Goal: Task Accomplishment & Management: Use online tool/utility

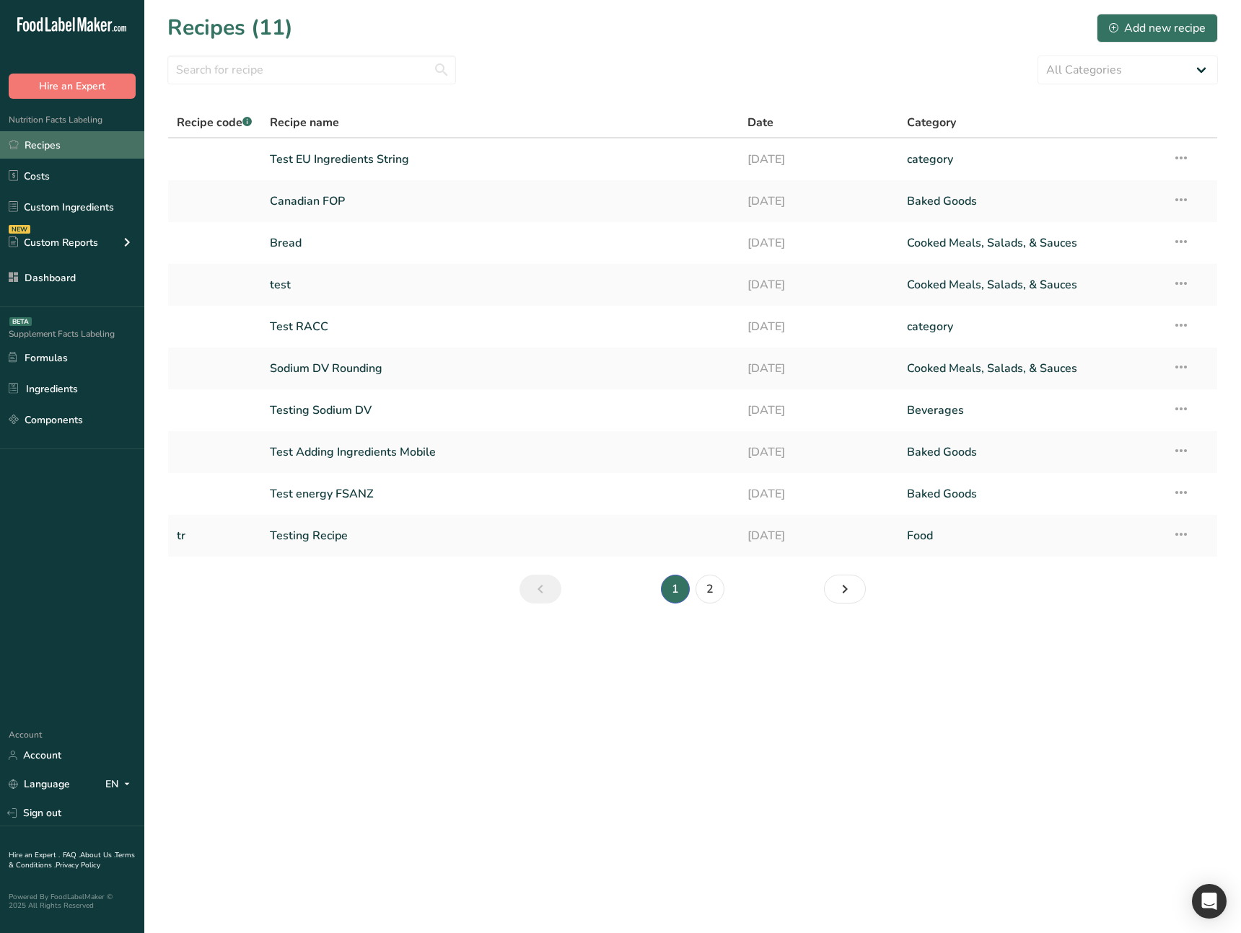
click at [100, 148] on link "Recipes" at bounding box center [72, 144] width 144 height 27
click at [314, 164] on link "Test EU Ingredients String" at bounding box center [500, 159] width 461 height 30
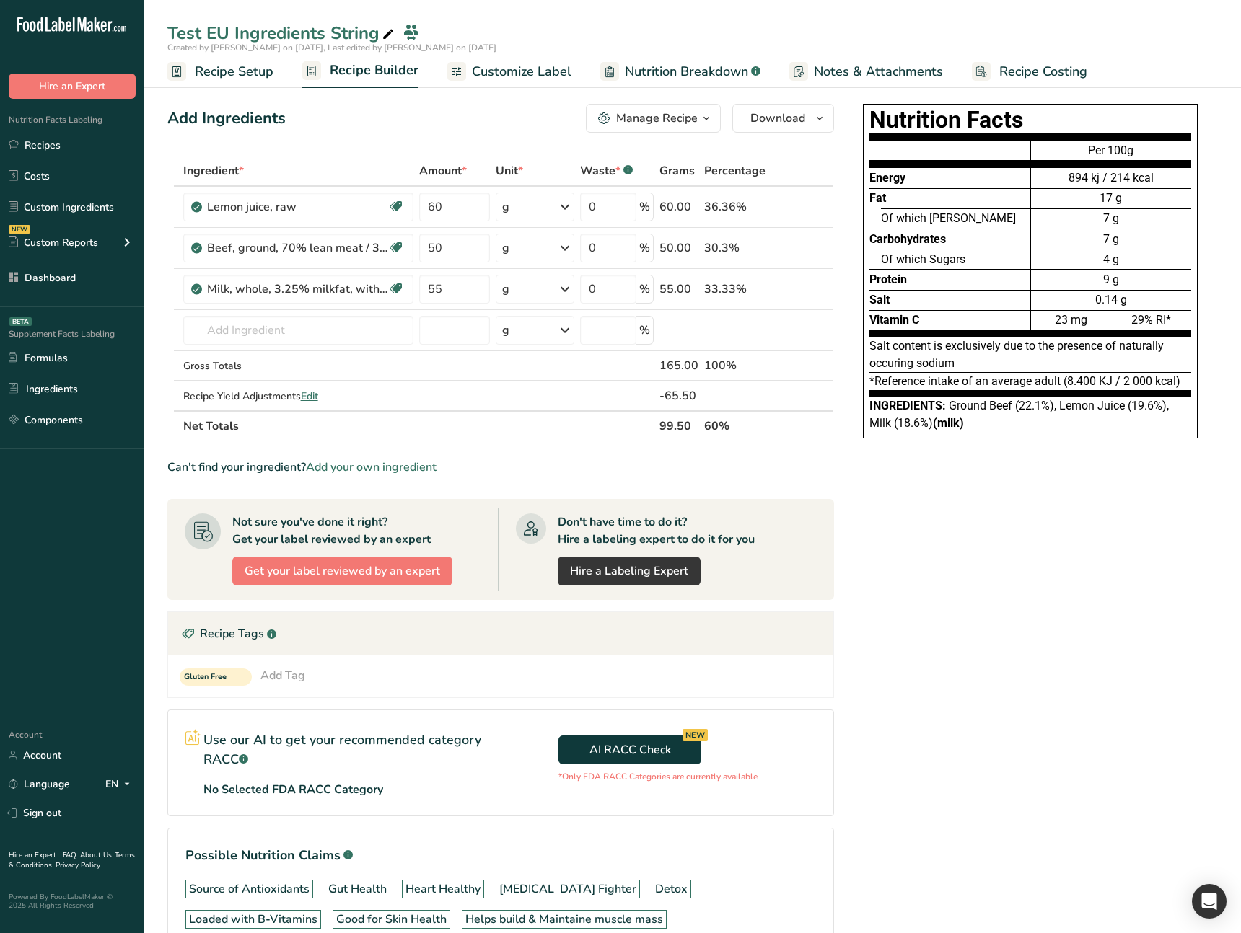
click at [498, 116] on div "Add Ingredients Manage Recipe Delete Recipe Duplicate Recipe Scale Recipe Save …" at bounding box center [500, 118] width 666 height 29
click at [627, 81] on span "Nutrition Breakdown" at bounding box center [686, 71] width 123 height 19
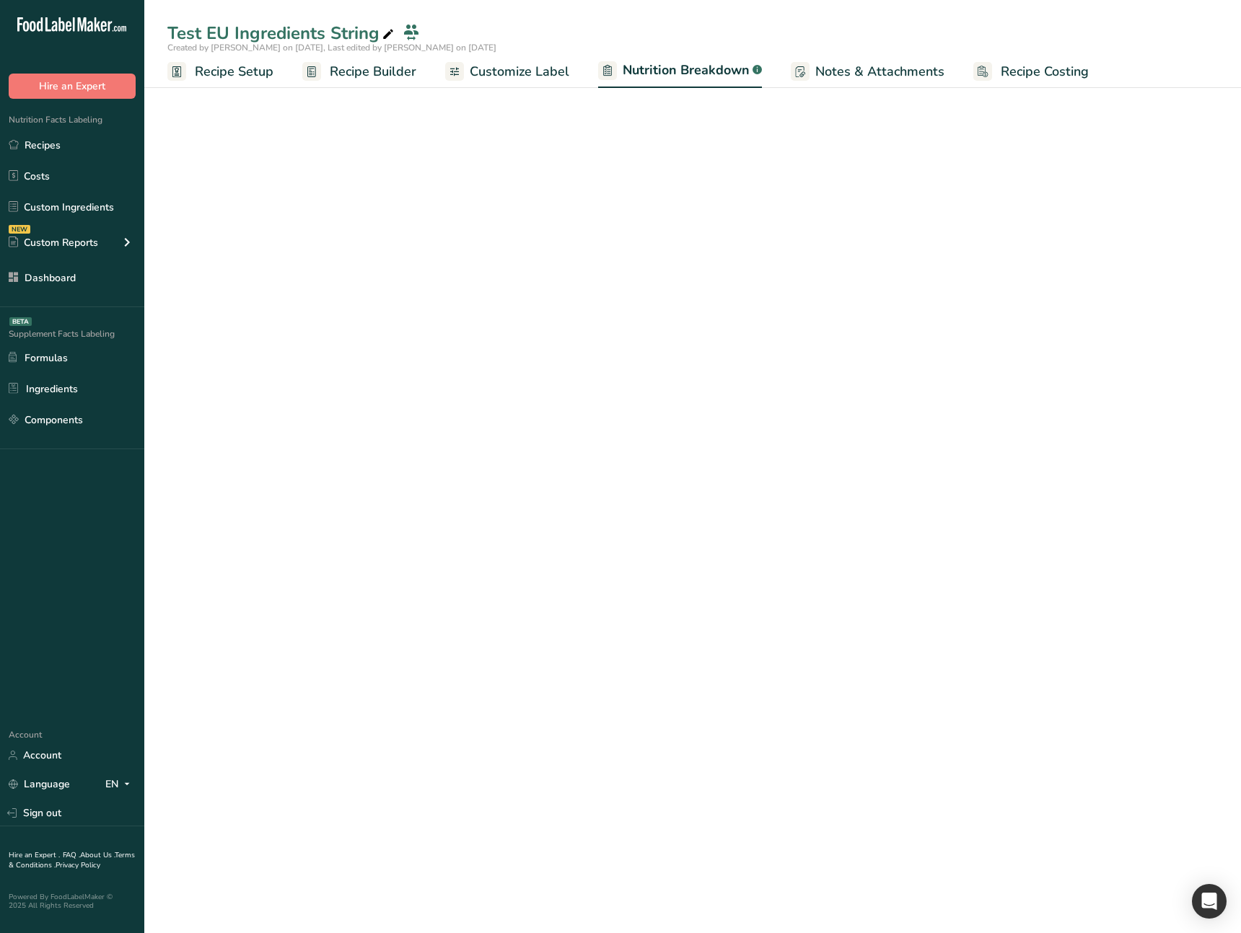
select select "Calories"
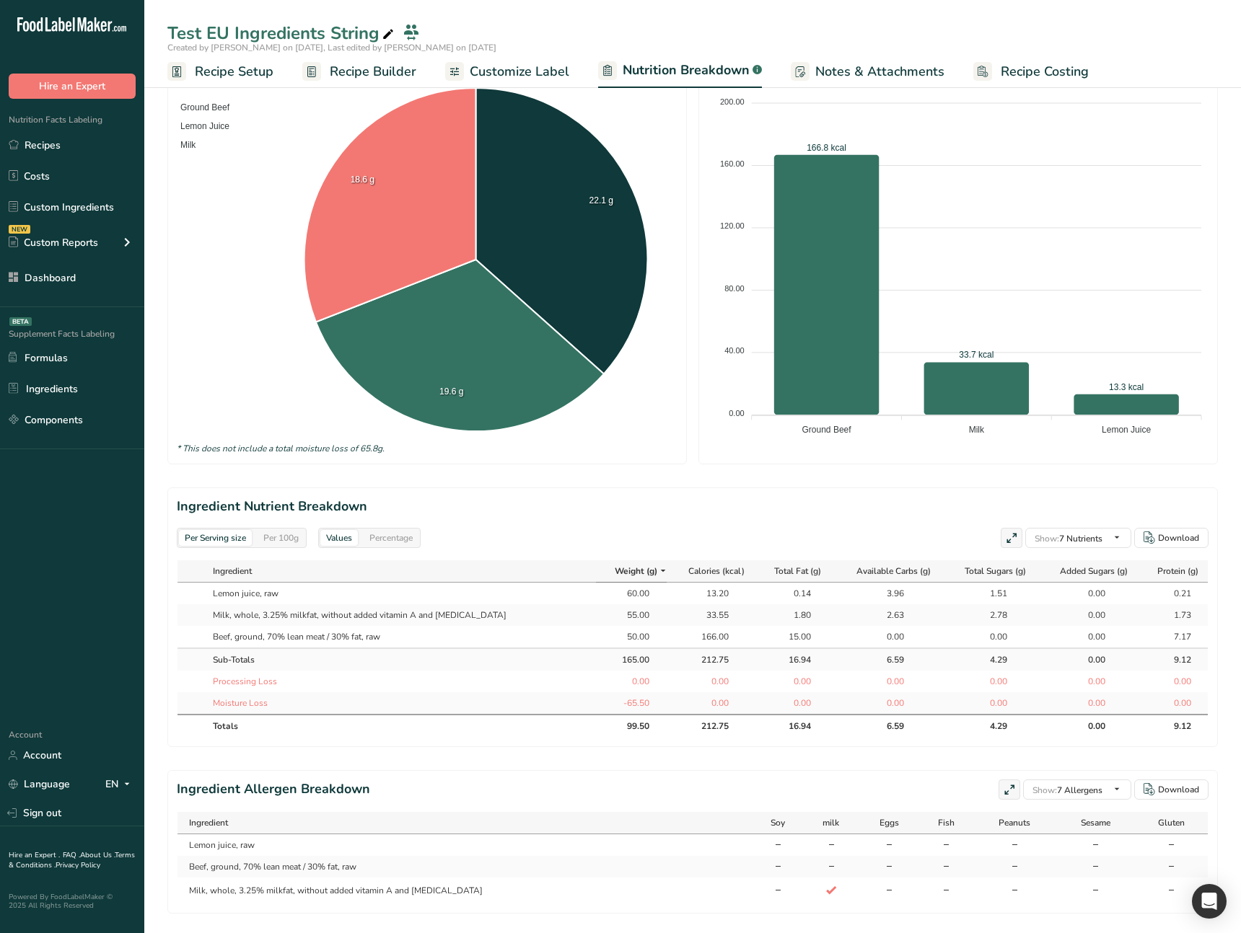
scroll to position [257, 0]
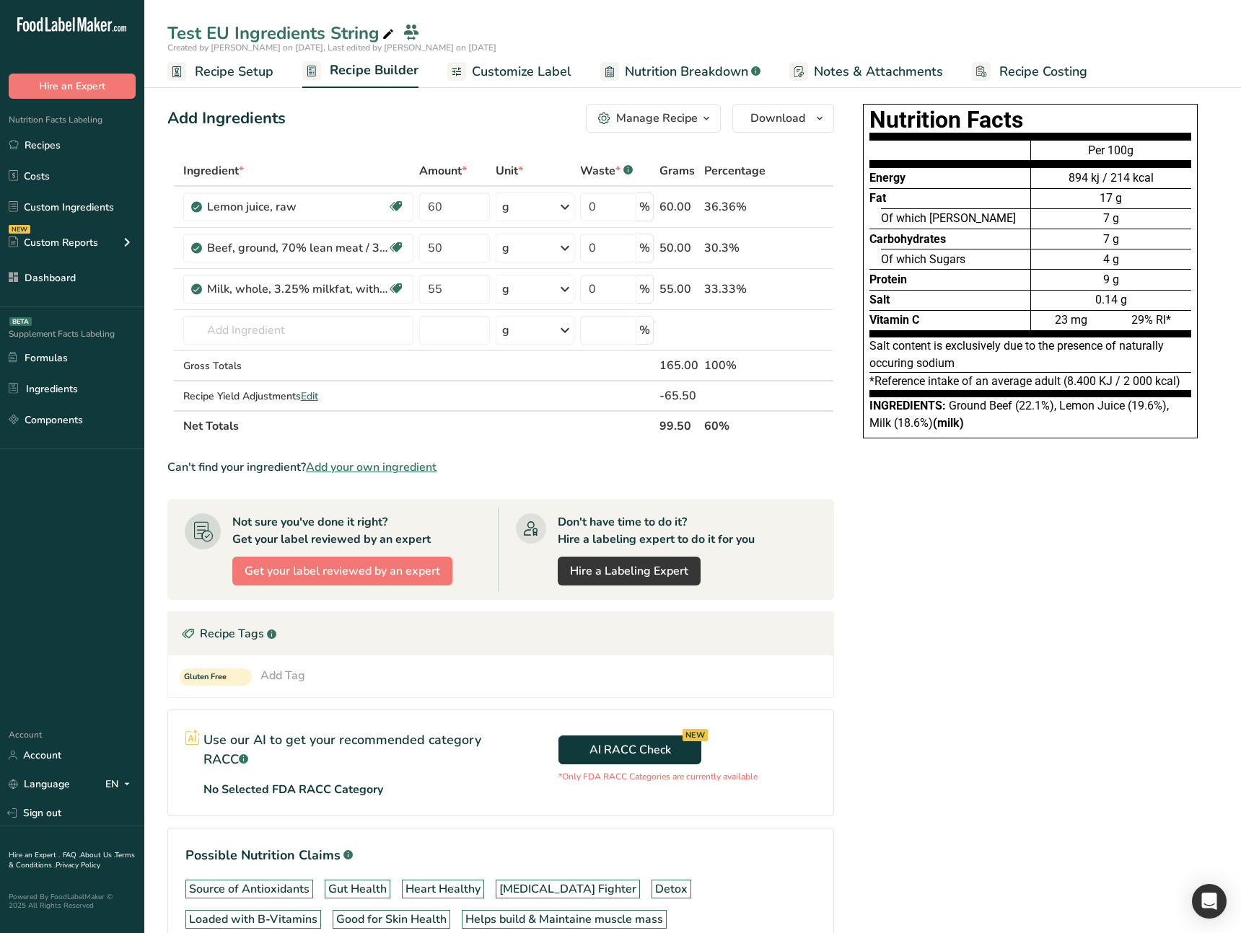
click at [43, 511] on div ".a-20{fill:#fff;} Hire an Expert Nutrition Facts Labeling Recipes Costs Custom …" at bounding box center [72, 359] width 144 height 694
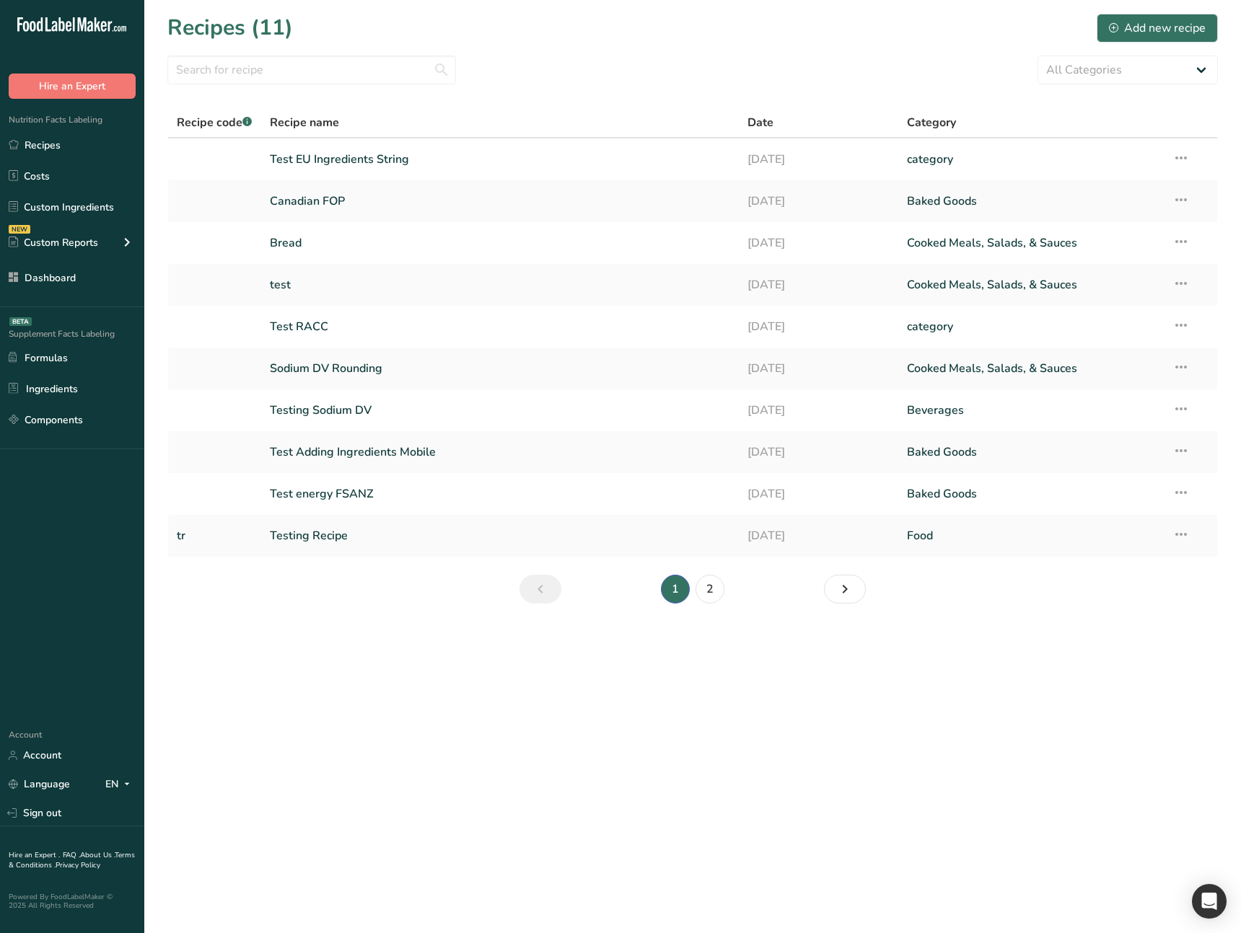
click at [516, 697] on main "Recipes (11) Add new recipe All Categories Baked Goods Beverages category Cooke…" at bounding box center [620, 466] width 1241 height 933
click at [351, 165] on link "Test EU Ingredients String" at bounding box center [500, 159] width 461 height 30
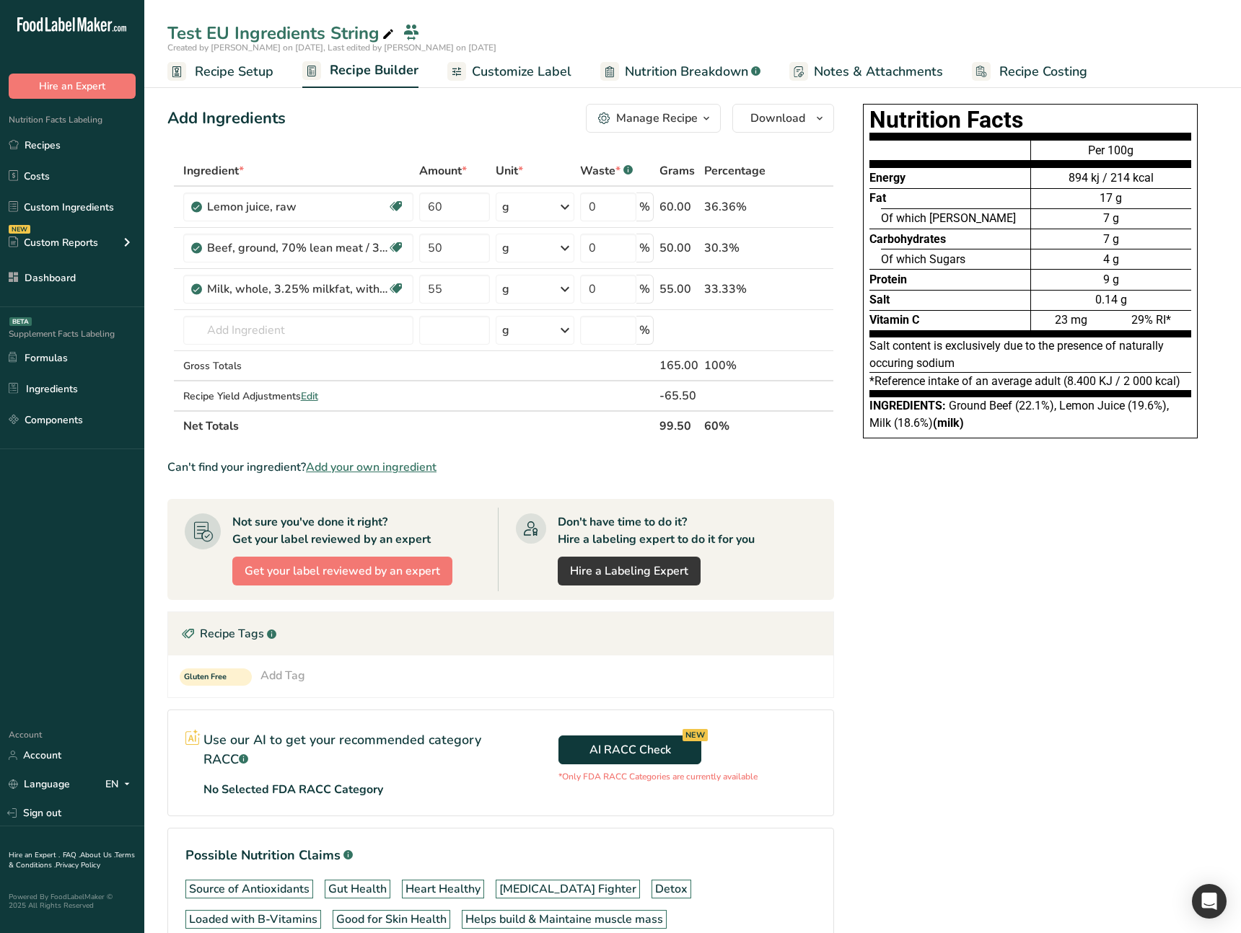
click at [966, 644] on div "Nutrition Facts Energy Fat Of which Saturates Carbohydrates Of which Sugars Pro…" at bounding box center [1029, 578] width 375 height 961
drag, startPoint x: 1033, startPoint y: 368, endPoint x: 1030, endPoint y: 379, distance: 11.2
click at [1032, 370] on div "Salt content is exclusively due to the presence of naturally occuring sodium" at bounding box center [1030, 355] width 322 height 35
drag, startPoint x: 974, startPoint y: 418, endPoint x: 1026, endPoint y: 411, distance: 51.7
click at [993, 415] on div "Ingredients: Ground Beef (22.1%), Lemon Juice (19.6%), Milk (18.6%) (milk)" at bounding box center [1030, 414] width 322 height 35
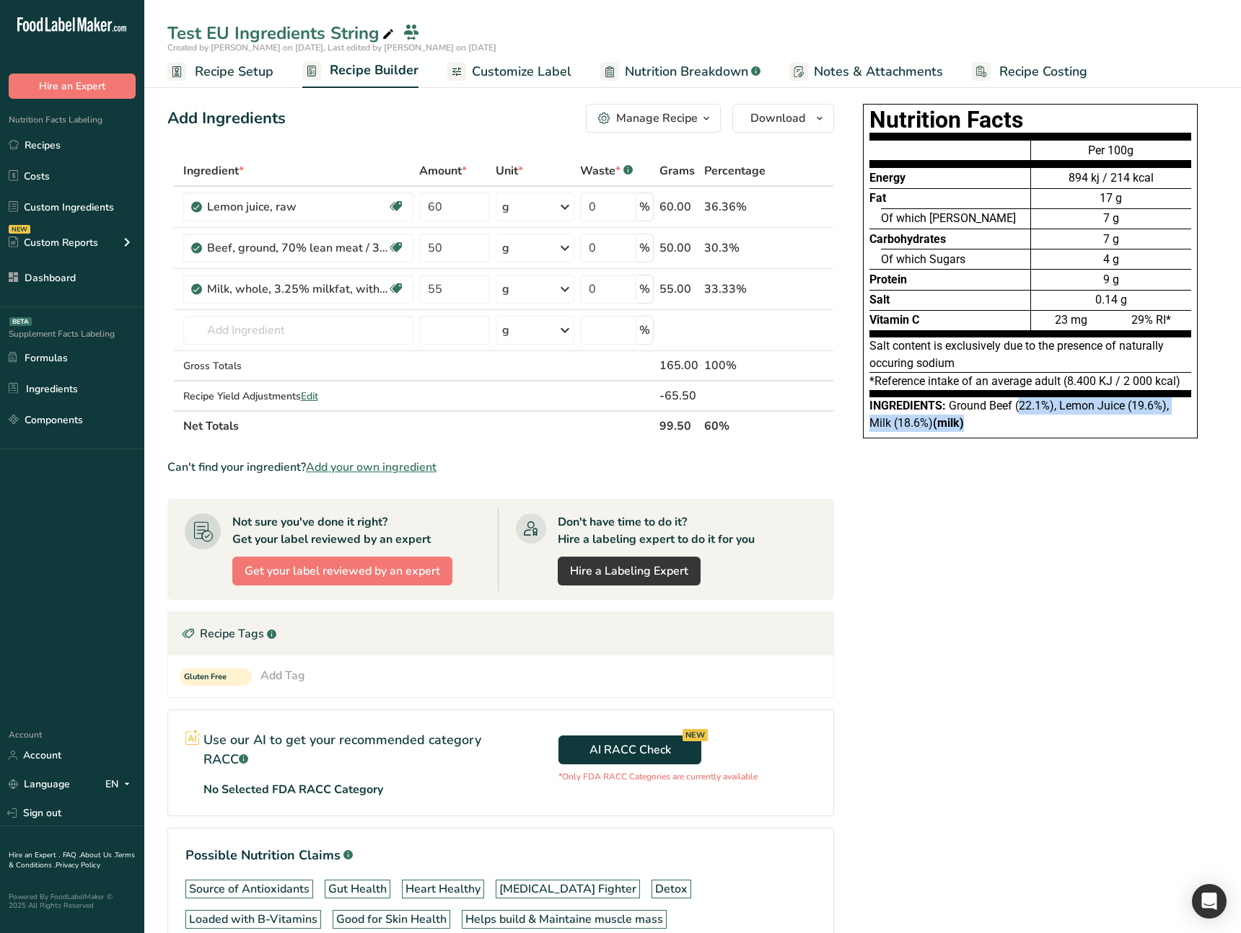
drag, startPoint x: 1021, startPoint y: 413, endPoint x: 1048, endPoint y: 407, distance: 27.3
click at [1028, 431] on div "Ingredients: Ground Beef (22.1%), Lemon Juice (19.6%), Milk (18.6%) (milk)" at bounding box center [1030, 414] width 322 height 35
drag, startPoint x: 1048, startPoint y: 407, endPoint x: 1023, endPoint y: 409, distance: 25.3
click at [1047, 407] on span "Ground Beef (22.1%), Lemon Juice (19.6%), Milk (18.6%) (milk)" at bounding box center [1018, 414] width 299 height 31
click at [1012, 409] on span "Ground Beef (22.1%), Lemon Juice (19.6%), Milk (18.6%) (milk)" at bounding box center [1018, 414] width 299 height 31
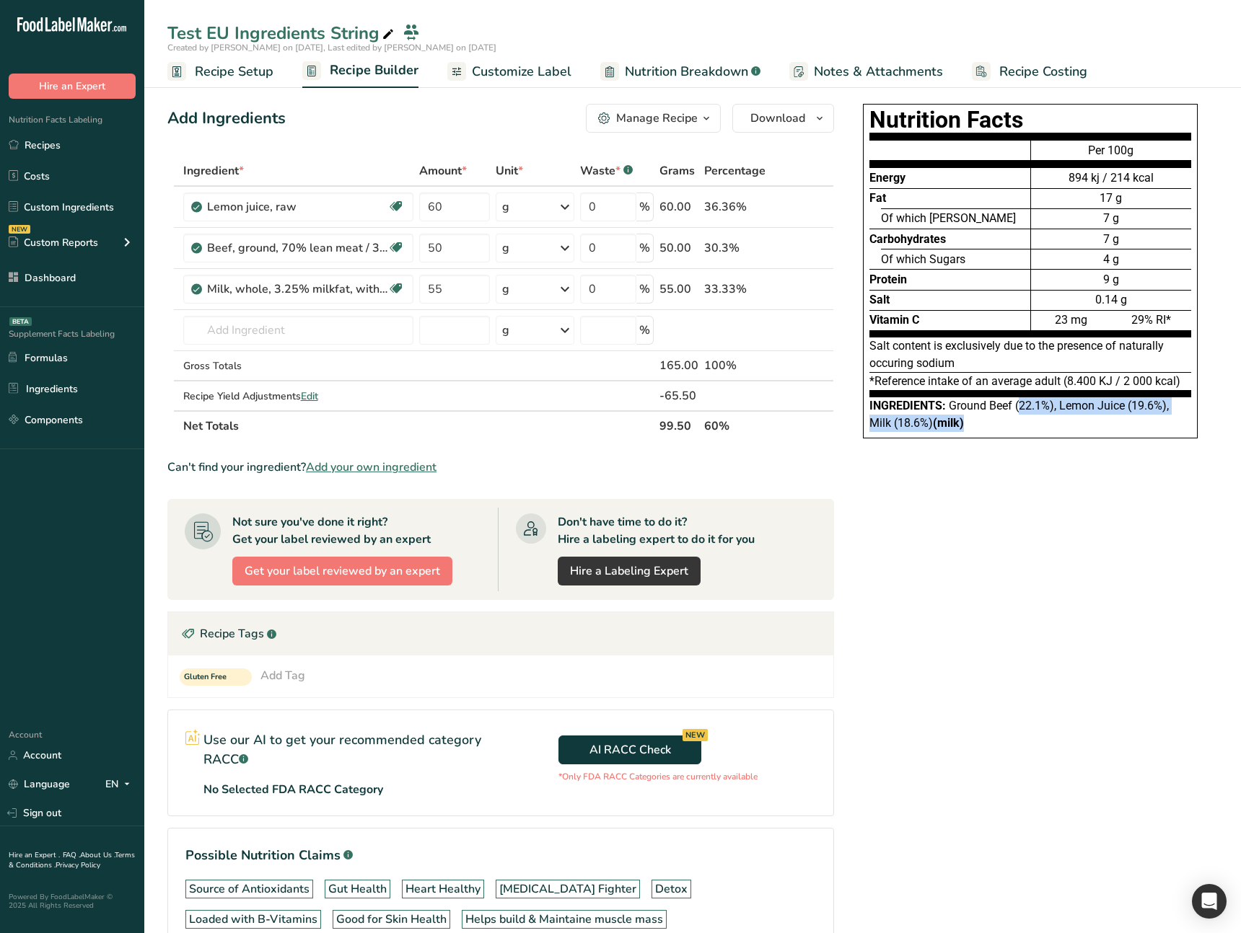
drag, startPoint x: 1018, startPoint y: 409, endPoint x: 1031, endPoint y: 419, distance: 16.4
click at [1031, 421] on div "Ingredients: Ground Beef (22.1%), Lemon Juice (19.6%), Milk (18.6%) (milk)" at bounding box center [1030, 414] width 322 height 35
drag, startPoint x: 1027, startPoint y: 406, endPoint x: 1022, endPoint y: 412, distance: 7.7
click at [1027, 409] on span "Ground Beef (22.1%), Lemon Juice (19.6%), Milk (18.6%) (milk)" at bounding box center [1018, 414] width 299 height 31
drag, startPoint x: 1022, startPoint y: 412, endPoint x: 884, endPoint y: 414, distance: 138.5
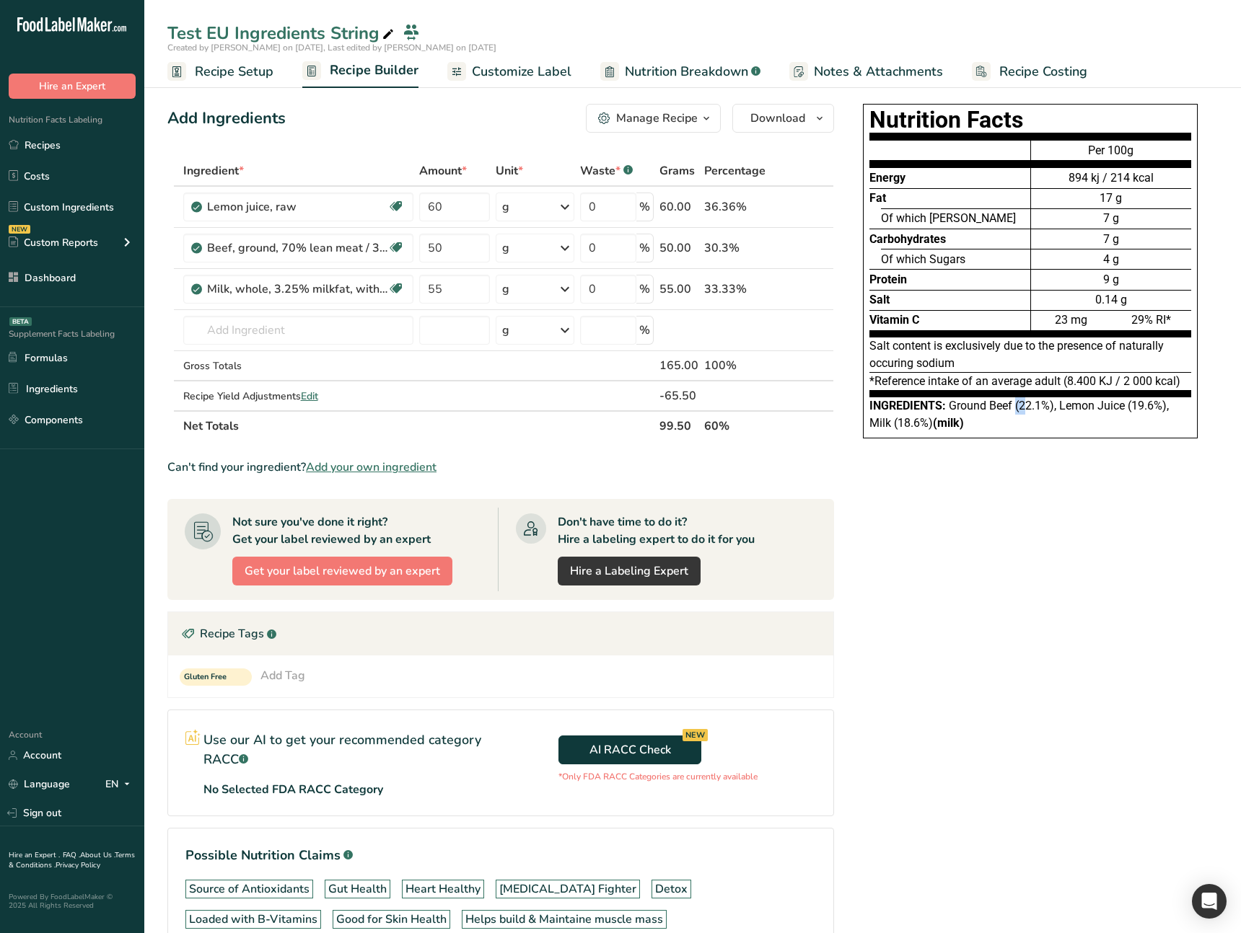
click at [1008, 409] on span "Ground Beef (22.1%), Lemon Juice (19.6%), Milk (18.6%) (milk)" at bounding box center [1018, 414] width 299 height 31
drag, startPoint x: 729, startPoint y: 426, endPoint x: 708, endPoint y: 426, distance: 21.6
click at [708, 426] on th "60%" at bounding box center [734, 425] width 67 height 30
drag, startPoint x: 1016, startPoint y: 410, endPoint x: 954, endPoint y: 423, distance: 63.4
click at [1015, 421] on div "Ingredients: Ground Beef (22.1%), Lemon Juice (19.6%), Milk (18.6%) (milk)" at bounding box center [1030, 414] width 322 height 35
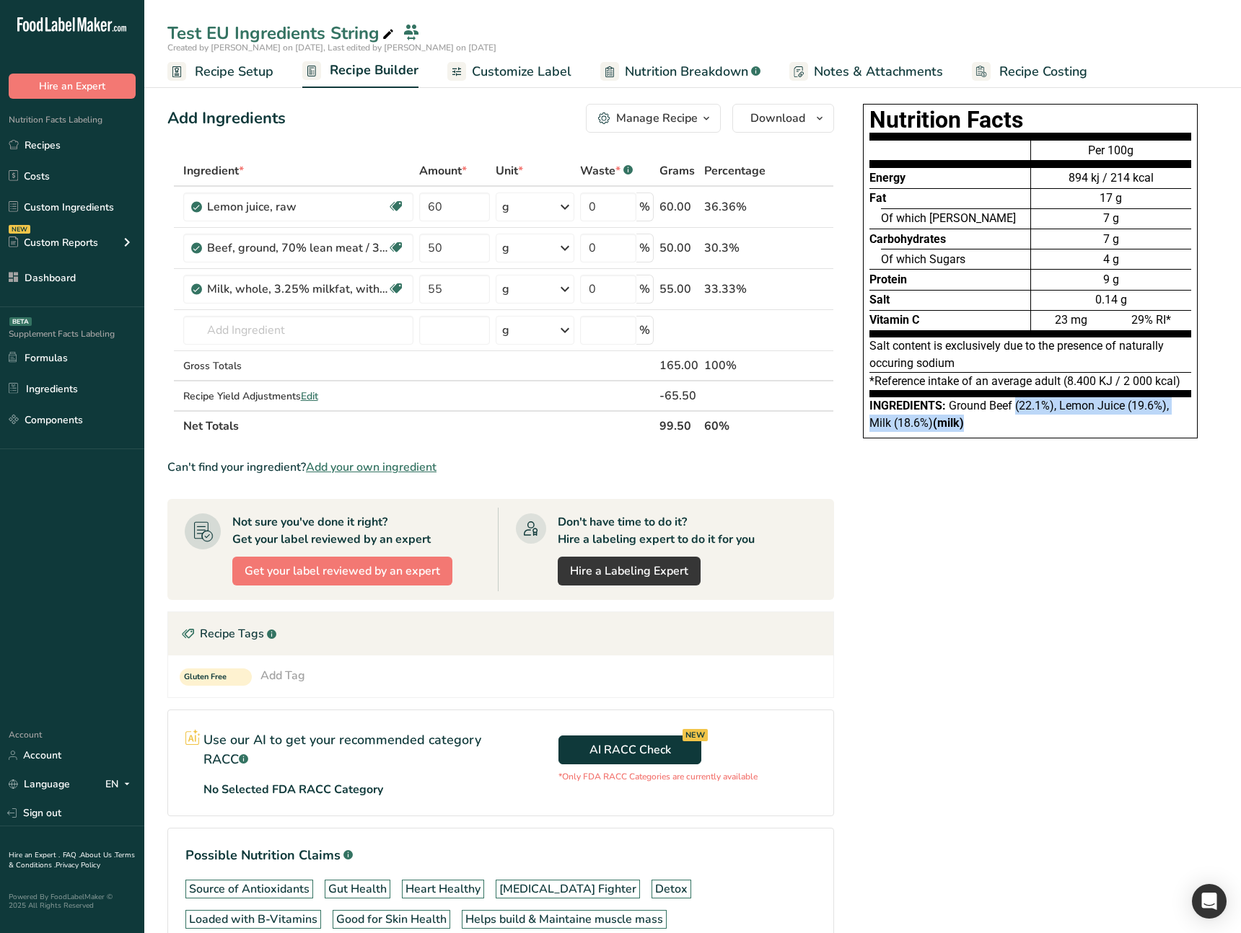
click at [931, 424] on span "Ground Beef (22.1%), Lemon Juice (19.6%), Milk (18.6%) (milk)" at bounding box center [1018, 414] width 299 height 31
drag, startPoint x: 1016, startPoint y: 406, endPoint x: 1019, endPoint y: 418, distance: 11.9
click at [1018, 419] on div "Ingredients: Ground Beef (22.1%), Lemon Juice (19.6%), Milk (18.6%) (milk)" at bounding box center [1030, 414] width 322 height 35
drag, startPoint x: 1129, startPoint y: 155, endPoint x: 1154, endPoint y: 157, distance: 24.6
click at [1154, 157] on div "Per 100g" at bounding box center [1111, 153] width 160 height 27
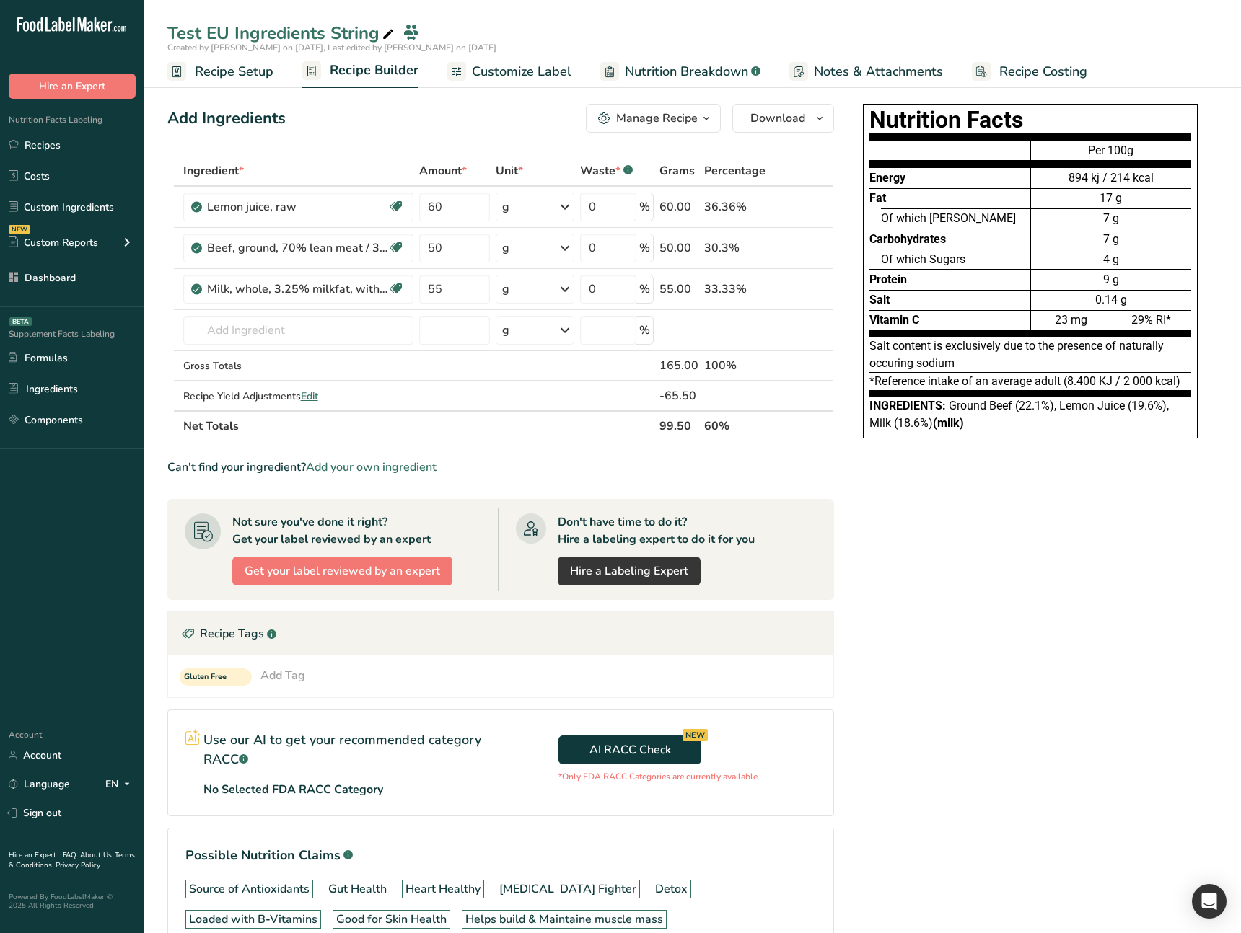
drag, startPoint x: 960, startPoint y: 469, endPoint x: 968, endPoint y: 423, distance: 46.8
click at [912, 448] on div "Nutrition Facts Energy Fat Of which Saturates Carbohydrates Of which Sugars Pro…" at bounding box center [1029, 578] width 375 height 961
drag, startPoint x: 973, startPoint y: 418, endPoint x: 924, endPoint y: 428, distance: 50.1
click at [944, 420] on div "Ingredients: Ground Beef (22.1%), Lemon Juice (19.6%), Milk (18.6%) (milk)" at bounding box center [1030, 414] width 322 height 35
drag, startPoint x: 924, startPoint y: 428, endPoint x: 897, endPoint y: 424, distance: 27.0
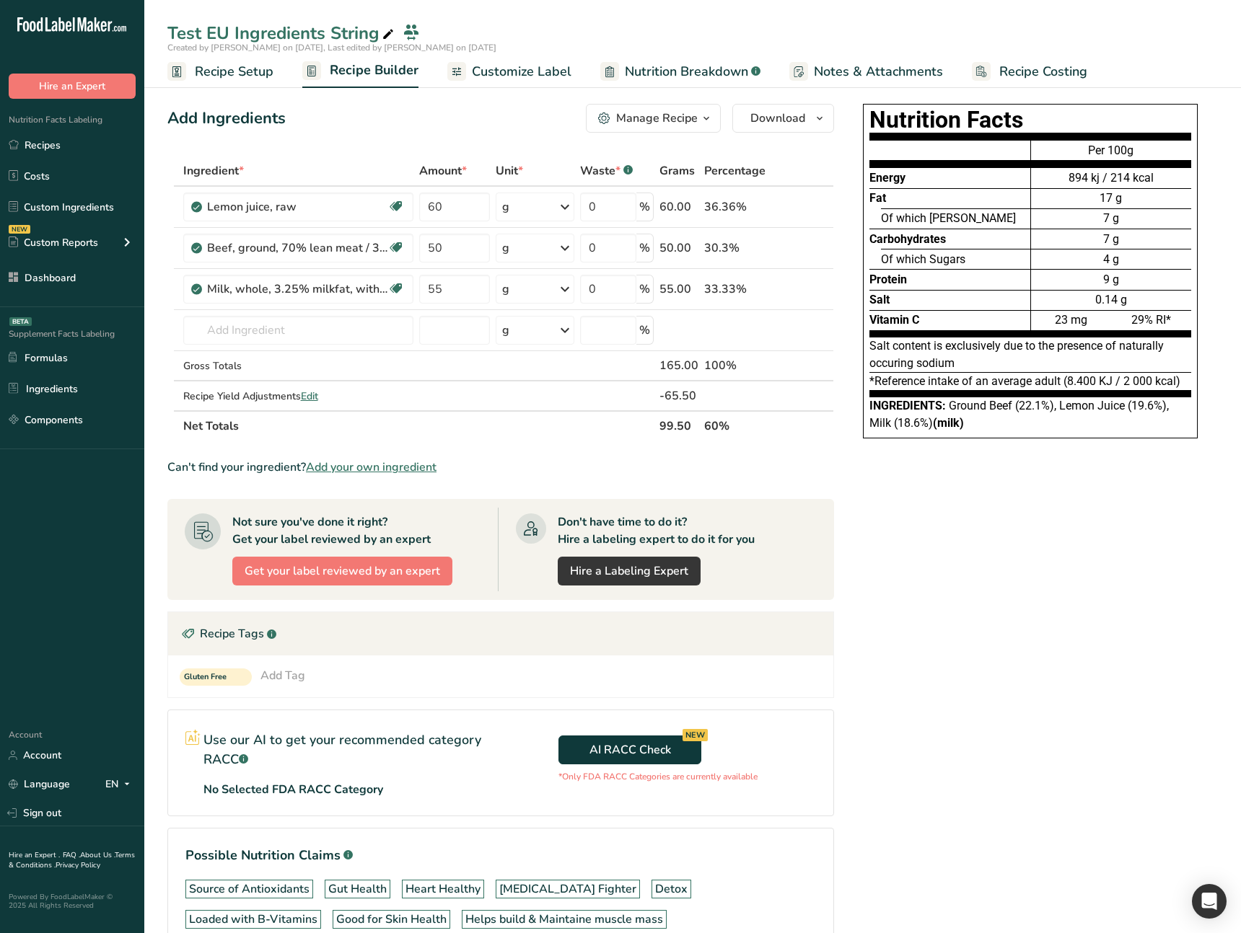
click at [919, 428] on span "Ground Beef (22.1%), Lemon Juice (19.6%), Milk (18.6%) (milk)" at bounding box center [1018, 414] width 299 height 31
drag, startPoint x: 896, startPoint y: 424, endPoint x: 996, endPoint y: 407, distance: 101.6
click at [966, 421] on div "Ingredients: Ground Beef (22.1%), Lemon Juice (19.6%), Milk (18.6%) (milk)" at bounding box center [1030, 414] width 322 height 35
click at [1023, 405] on span "Ground Beef (22.1%), Lemon Juice (19.6%), Milk (18.6%) (milk)" at bounding box center [1018, 414] width 299 height 31
click at [1025, 405] on span "Ground Beef (22.1%), Lemon Juice (19.6%), Milk (18.6%) (milk)" at bounding box center [1018, 414] width 299 height 31
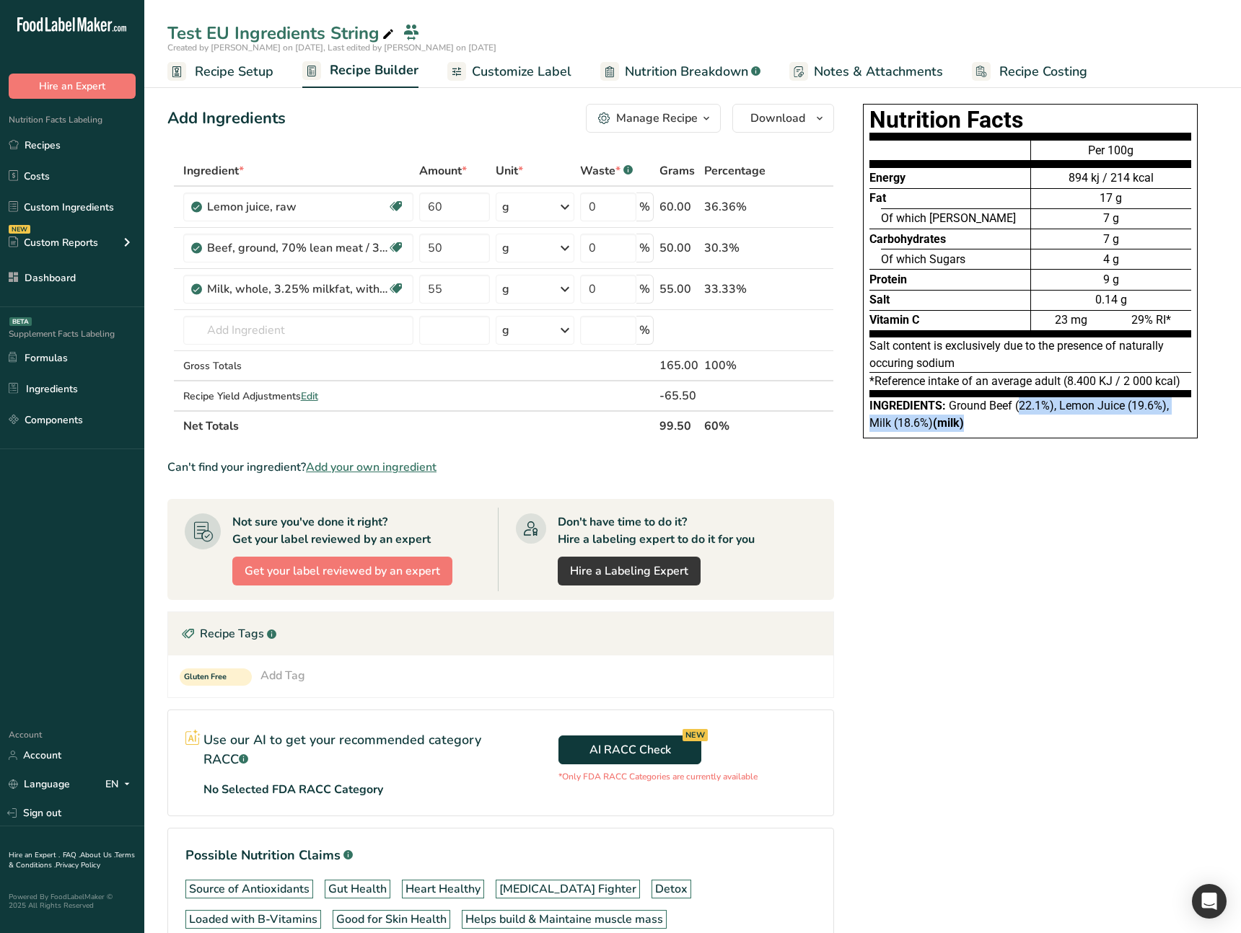
click at [1019, 415] on div "Ingredients: Ground Beef (22.1%), Lemon Juice (19.6%), Milk (18.6%) (milk)" at bounding box center [1030, 414] width 322 height 35
click at [1022, 410] on span "Ground Beef (22.1%), Lemon Juice (19.6%), Milk (18.6%) (milk)" at bounding box center [1018, 414] width 299 height 31
drag, startPoint x: 1018, startPoint y: 410, endPoint x: 1042, endPoint y: 407, distance: 24.0
click at [1042, 407] on span "Ground Beef (22.1%), Lemon Juice (19.6%), Milk (18.6%) (milk)" at bounding box center [1018, 414] width 299 height 31
drag, startPoint x: 1030, startPoint y: 417, endPoint x: 969, endPoint y: 413, distance: 61.4
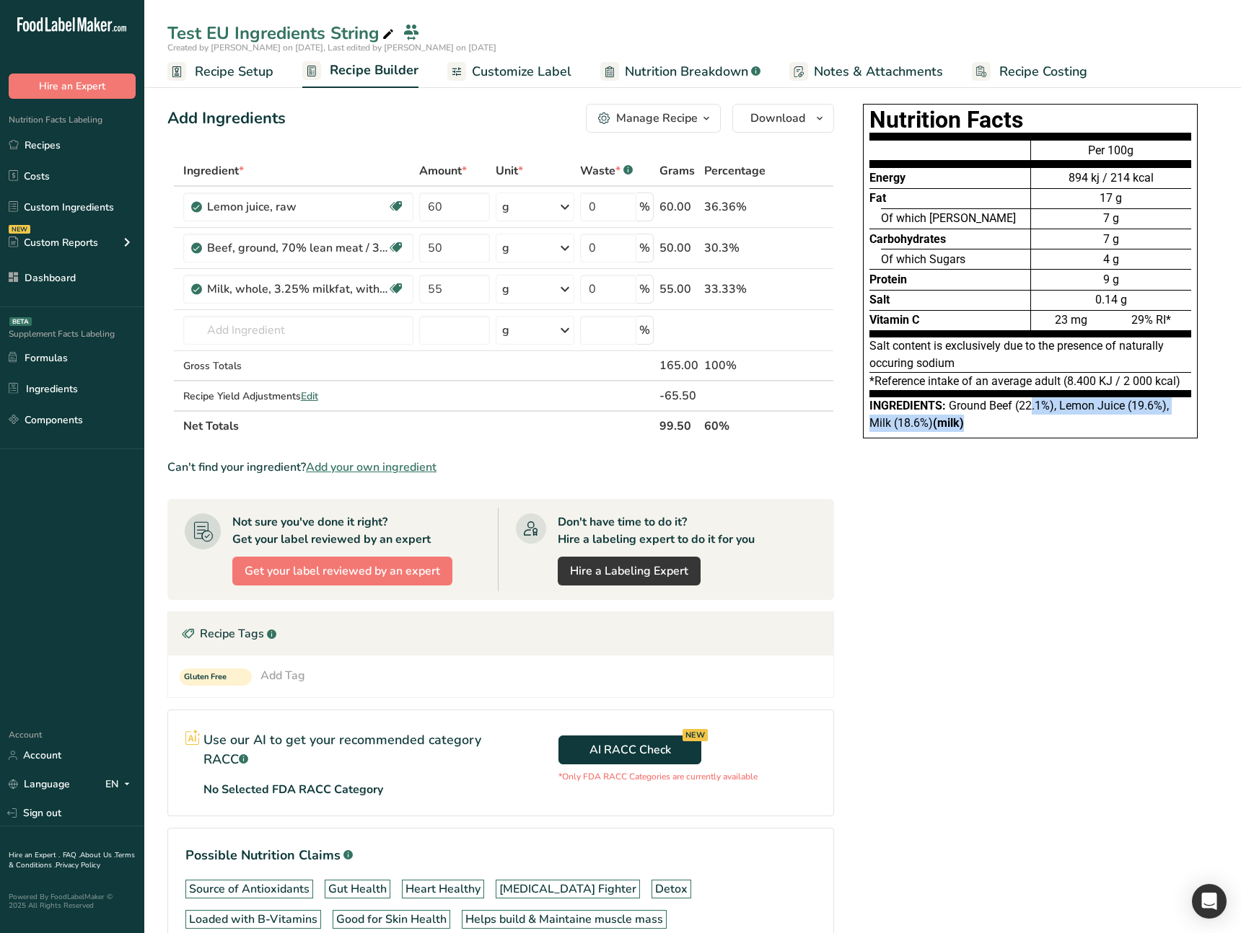
click at [1030, 416] on div "Ingredients: Ground Beef (22.1%), Lemon Juice (19.6%), Milk (18.6%) (milk)" at bounding box center [1030, 414] width 322 height 35
drag, startPoint x: 1044, startPoint y: 406, endPoint x: 798, endPoint y: 415, distance: 246.1
click at [1032, 416] on div "Ingredients: Ground Beef (22.1%), Lemon Juice (19.6%), Milk (18.6%) (milk)" at bounding box center [1030, 414] width 322 height 35
drag, startPoint x: 703, startPoint y: 427, endPoint x: 742, endPoint y: 426, distance: 39.0
click at [742, 426] on th "60%" at bounding box center [734, 425] width 67 height 30
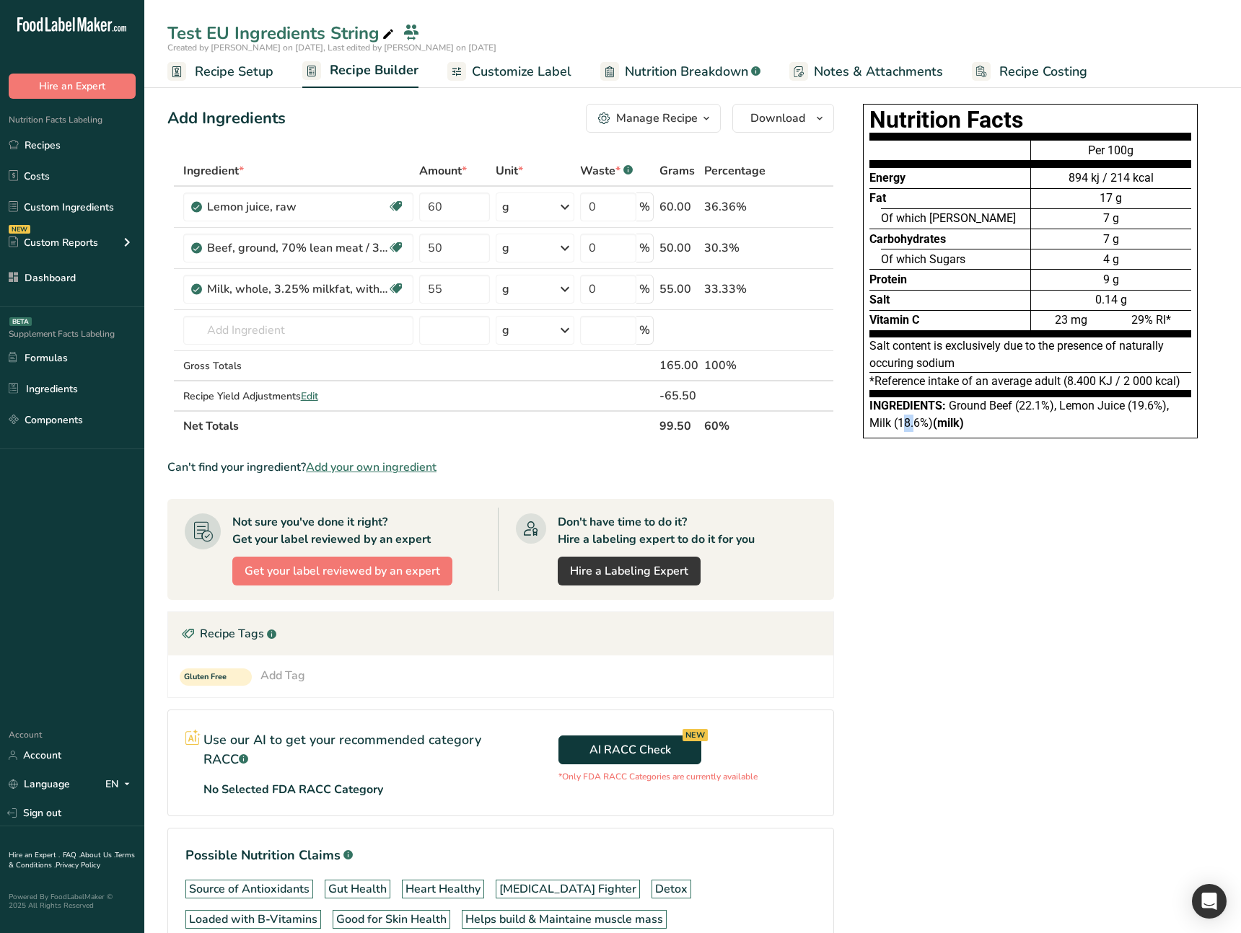
drag, startPoint x: 908, startPoint y: 428, endPoint x: 902, endPoint y: 421, distance: 9.2
click at [902, 421] on span "Ground Beef (22.1%), Lemon Juice (19.6%), Milk (18.6%) (milk)" at bounding box center [1018, 414] width 299 height 31
drag, startPoint x: 1057, startPoint y: 149, endPoint x: 1132, endPoint y: 150, distance: 75.0
click at [1132, 150] on div "Per 100g" at bounding box center [1111, 153] width 160 height 27
drag, startPoint x: 715, startPoint y: 427, endPoint x: 726, endPoint y: 435, distance: 13.4
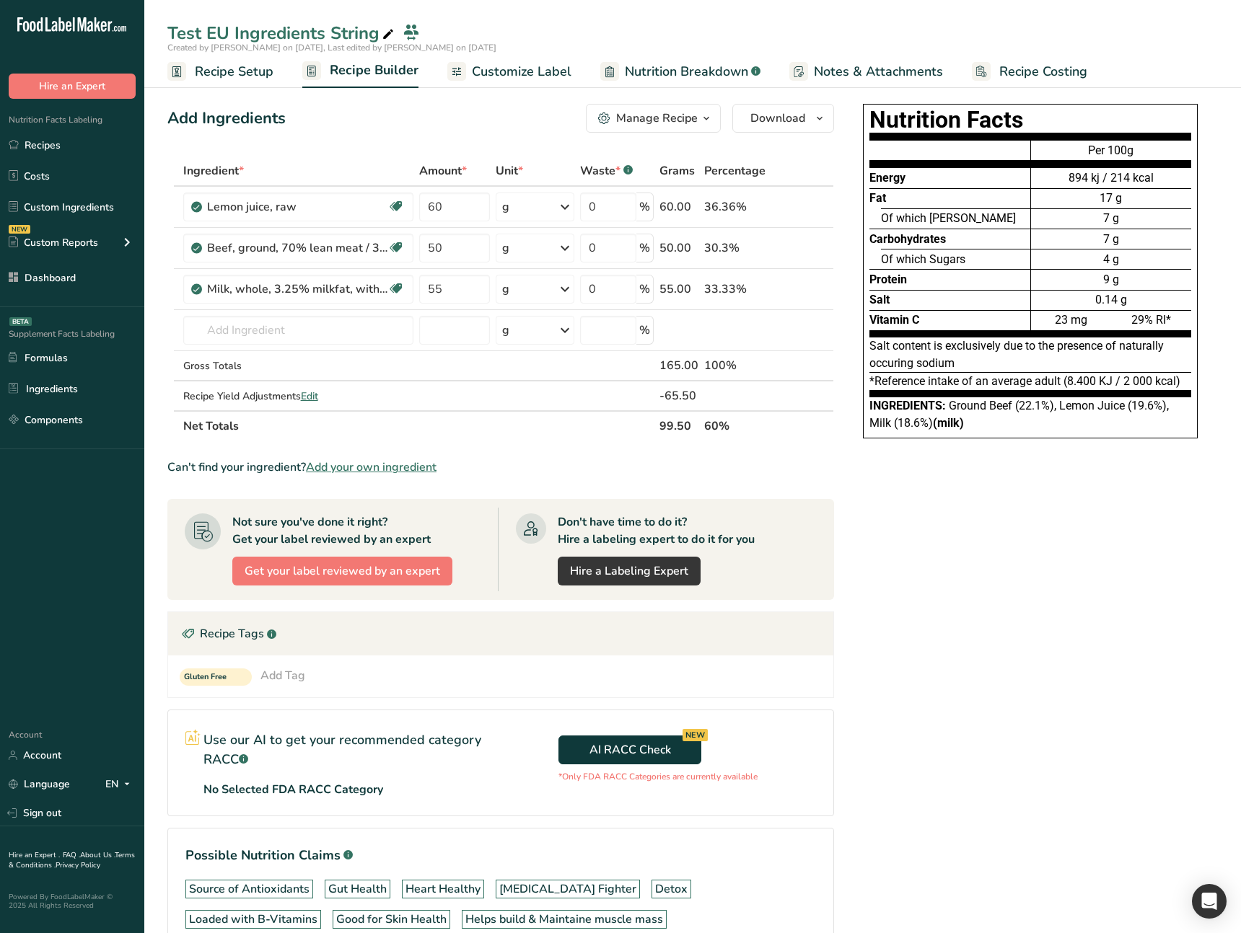
click at [708, 429] on th "60%" at bounding box center [734, 425] width 67 height 30
drag, startPoint x: 1013, startPoint y: 420, endPoint x: 953, endPoint y: 428, distance: 60.4
click at [1013, 422] on div "Ingredients: Ground Beef (22.1%), Lemon Juice (19.6%), Milk (18.6%) (milk)" at bounding box center [1030, 414] width 322 height 35
drag, startPoint x: 921, startPoint y: 428, endPoint x: 900, endPoint y: 429, distance: 20.9
click at [899, 430] on div "Ingredients: Ground Beef (22.1%), Lemon Juice (19.6%), Milk (18.6%) (milk)" at bounding box center [1030, 414] width 322 height 35
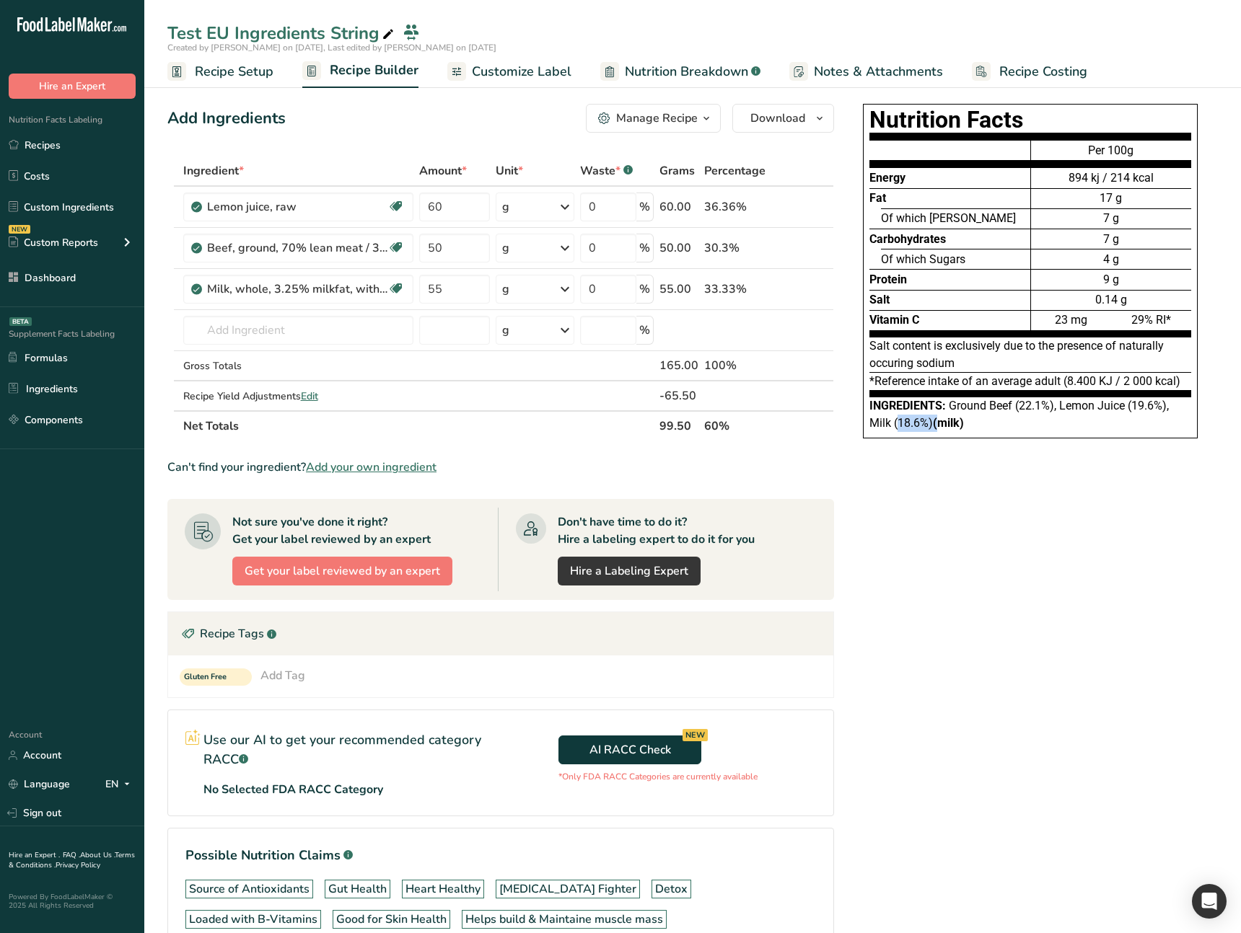
click at [902, 426] on span "Ground Beef (22.1%), Lemon Juice (19.6%), Milk (18.6%) (milk)" at bounding box center [1018, 414] width 299 height 31
drag, startPoint x: 898, startPoint y: 423, endPoint x: 947, endPoint y: 485, distance: 79.1
click at [928, 423] on span "Ground Beef (22.1%), Lemon Juice (19.6%), Milk (18.6%) (milk)" at bounding box center [1018, 414] width 299 height 31
click at [1028, 417] on div "Ingredients: Ground Beef (22.1%), Lemon Juice (19.6%), Milk (18.6%) (milk)" at bounding box center [1030, 414] width 322 height 35
drag, startPoint x: 938, startPoint y: 427, endPoint x: 891, endPoint y: 415, distance: 47.6
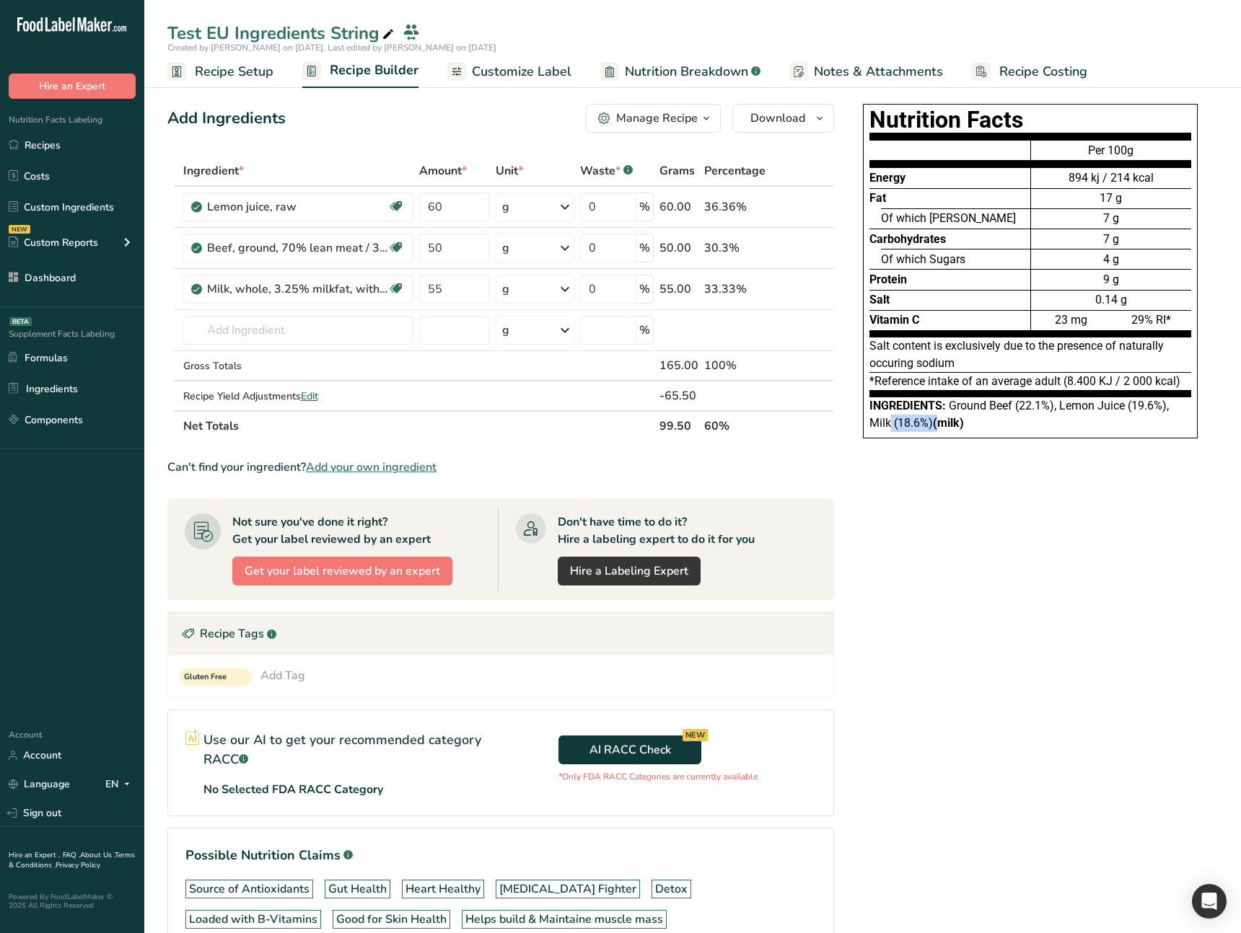
click at [891, 415] on span "Ground Beef (22.1%), Lemon Juice (19.6%), Milk (18.6%) (milk)" at bounding box center [1018, 414] width 299 height 31
click at [976, 416] on div "Ingredients: Ground Beef (22.1%), Lemon Juice (19.6%), Milk (18.6%) (milk)" at bounding box center [1030, 414] width 322 height 35
drag, startPoint x: 922, startPoint y: 425, endPoint x: 889, endPoint y: 423, distance: 34.0
click at [889, 423] on span "Ground Beef (22.1%), Lemon Juice (19.6%), Milk (18.6%) (milk)" at bounding box center [1018, 414] width 299 height 31
click at [915, 432] on div "Nutrition Facts Energy Fat Of which Saturates Carbohydrates Of which Sugars Pro…" at bounding box center [1030, 271] width 335 height 335
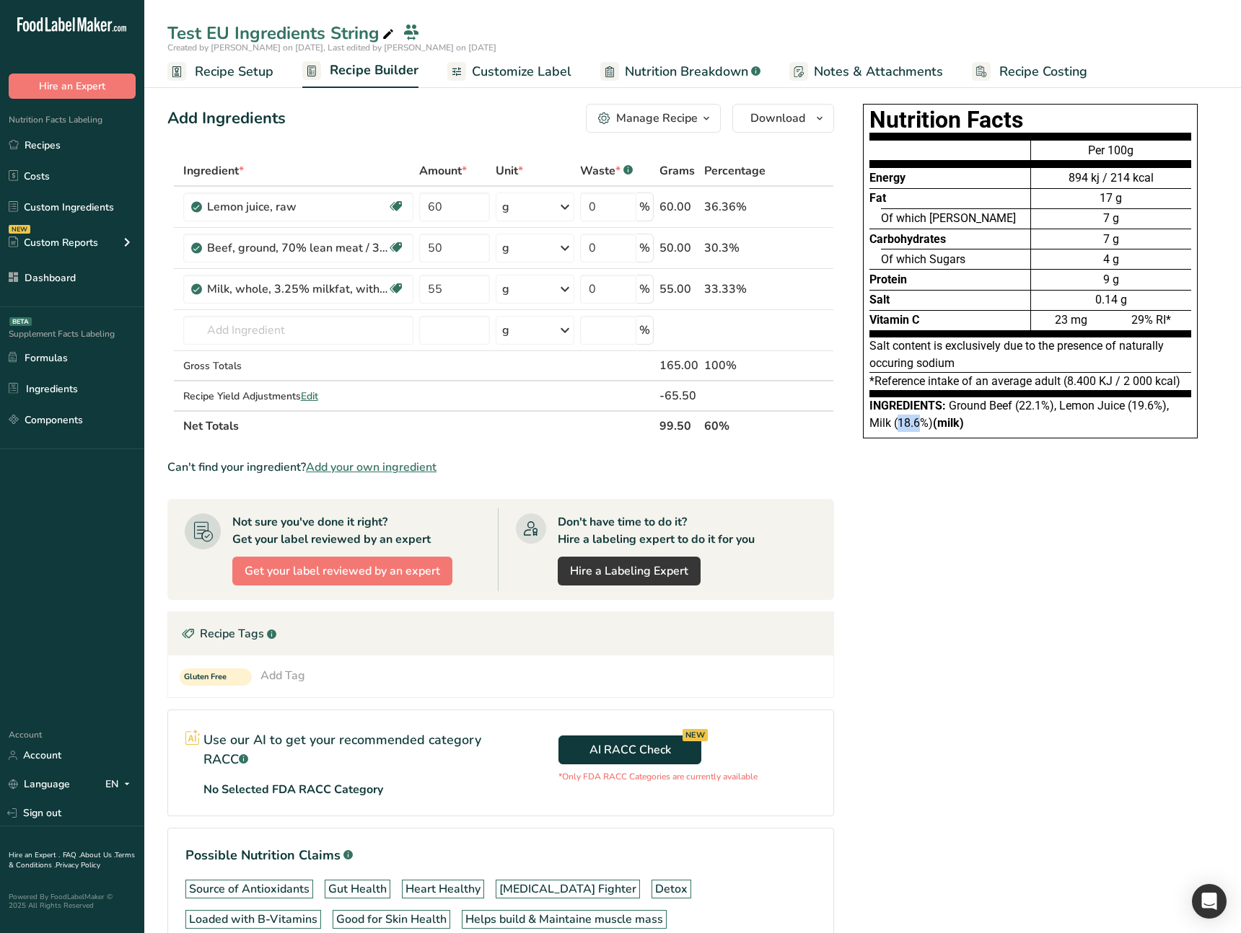
drag, startPoint x: 899, startPoint y: 426, endPoint x: 922, endPoint y: 428, distance: 23.9
click at [918, 424] on span "Ground Beef (22.1%), Lemon Juice (19.6%), Milk (18.6%) (milk)" at bounding box center [1018, 414] width 299 height 31
drag, startPoint x: 905, startPoint y: 428, endPoint x: 912, endPoint y: 425, distance: 8.1
click at [899, 428] on span "Ground Beef (22.1%), Lemon Juice (19.6%), Milk (18.6%) (milk)" at bounding box center [1018, 414] width 299 height 31
drag, startPoint x: 918, startPoint y: 423, endPoint x: 897, endPoint y: 426, distance: 21.1
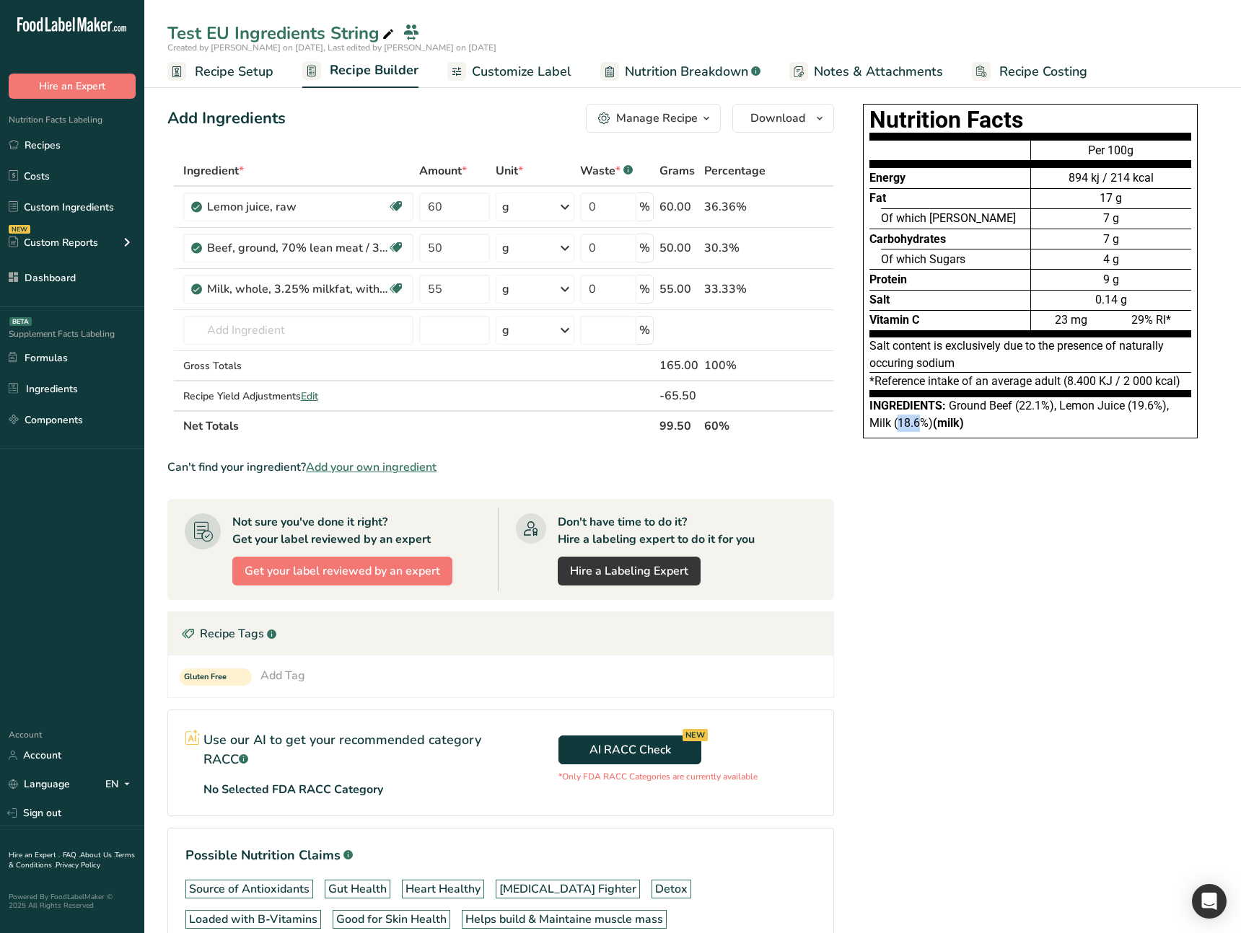
click at [897, 426] on span "Ground Beef (22.1%), Lemon Juice (19.6%), Milk (18.6%) (milk)" at bounding box center [1018, 414] width 299 height 31
drag, startPoint x: 1074, startPoint y: 147, endPoint x: 1137, endPoint y: 147, distance: 62.7
click at [1137, 147] on div "Per 100g" at bounding box center [1111, 153] width 160 height 27
drag, startPoint x: 978, startPoint y: 424, endPoint x: 971, endPoint y: 422, distance: 7.5
click at [972, 423] on div "Ingredients: Ground Beef (22.1%), Lemon Juice (19.6%), Milk (18.6%) (milk)" at bounding box center [1030, 414] width 322 height 35
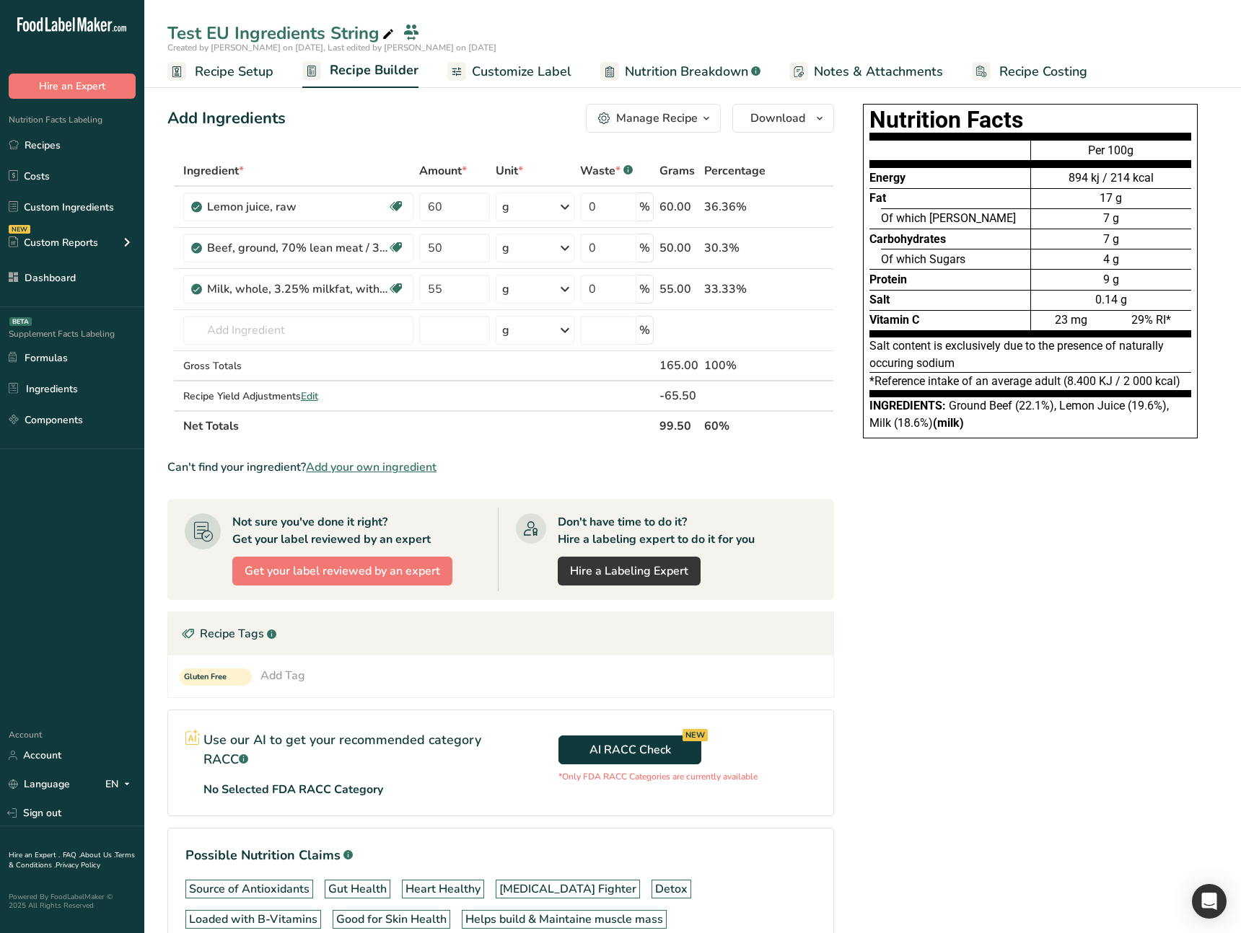
drag, startPoint x: 907, startPoint y: 423, endPoint x: 970, endPoint y: 417, distance: 63.1
click at [917, 423] on span "Ground Beef (22.1%), Lemon Juice (19.6%), Milk (18.6%) (milk)" at bounding box center [1018, 414] width 299 height 31
drag, startPoint x: 1012, startPoint y: 407, endPoint x: 969, endPoint y: 407, distance: 42.6
click at [1018, 421] on div "Ingredients: Ground Beef (22.1%), Lemon Juice (19.6%), Milk (18.6%) (milk)" at bounding box center [1030, 414] width 322 height 35
drag, startPoint x: 966, startPoint y: 407, endPoint x: 969, endPoint y: 427, distance: 20.4
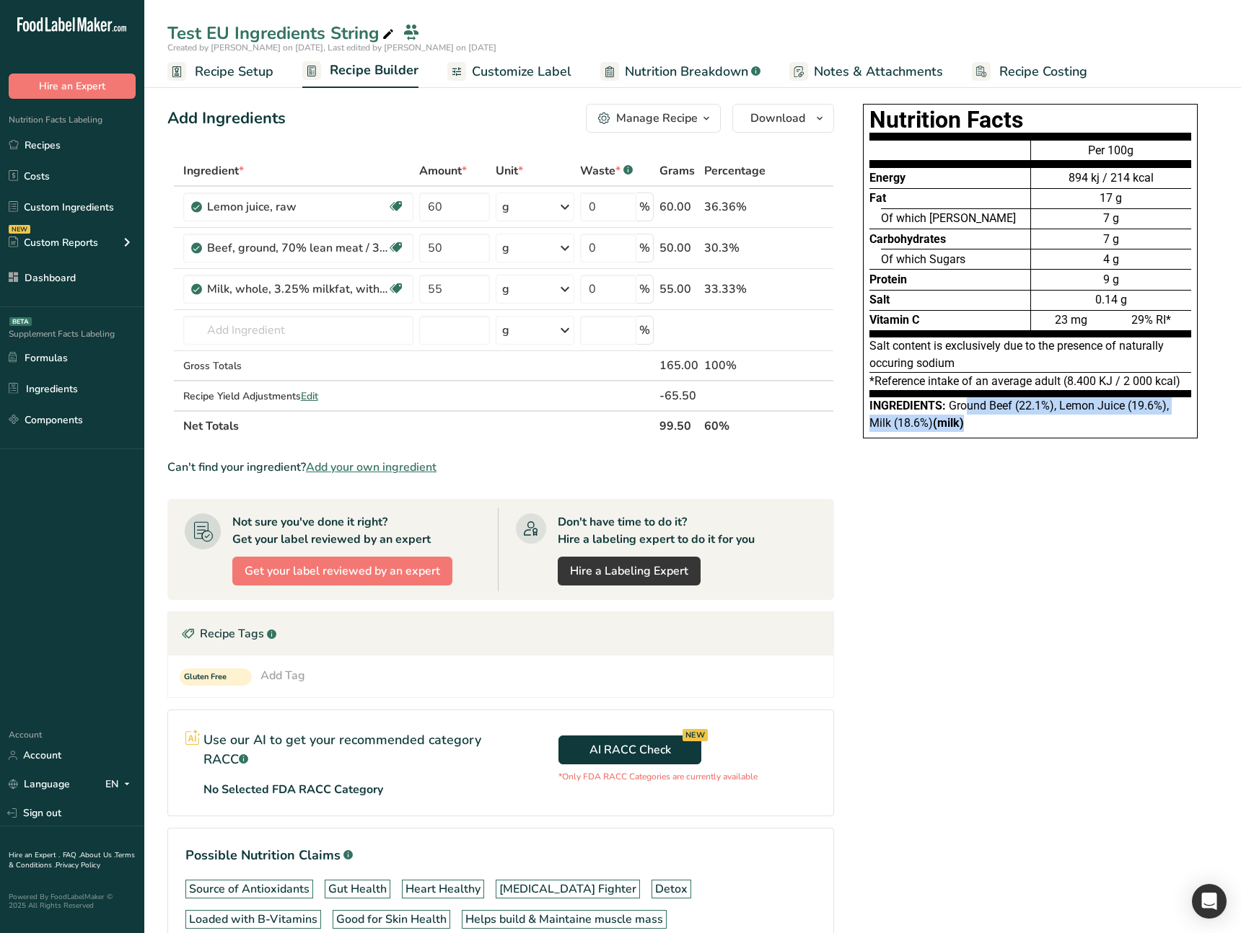
click at [970, 426] on div "Ingredients: Ground Beef (22.1%), Lemon Juice (19.6%), Milk (18.6%) (milk)" at bounding box center [1030, 414] width 322 height 35
drag, startPoint x: 1109, startPoint y: 153, endPoint x: 1145, endPoint y: 155, distance: 35.4
click at [1145, 155] on div "Per 100g" at bounding box center [1111, 153] width 160 height 27
drag, startPoint x: 982, startPoint y: 428, endPoint x: 948, endPoint y: 406, distance: 41.2
click at [948, 406] on div "Ingredients: Ground Beef (22.1%), Lemon Juice (19.6%), Milk (18.6%) (milk)" at bounding box center [1030, 414] width 322 height 35
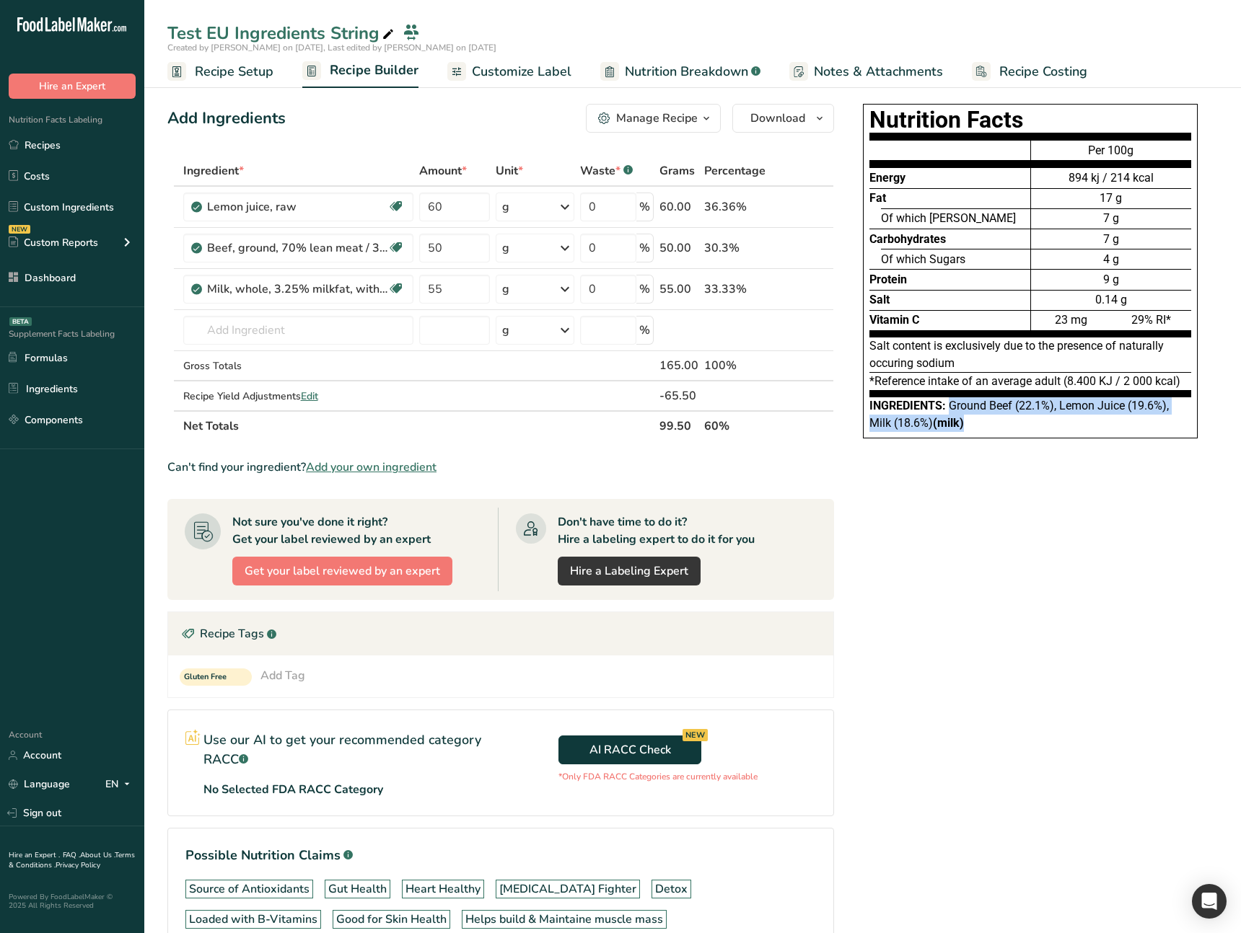
click at [969, 415] on div "Ingredients: Ground Beef (22.1%), Lemon Juice (19.6%), Milk (18.6%) (milk)" at bounding box center [1030, 414] width 322 height 35
drag, startPoint x: 972, startPoint y: 426, endPoint x: 951, endPoint y: 404, distance: 31.1
click at [951, 404] on div "Ingredients: Ground Beef (22.1%), Lemon Juice (19.6%), Milk (18.6%) (milk)" at bounding box center [1030, 414] width 322 height 35
click at [996, 428] on div "Ingredients: Ground Beef (22.1%), Lemon Juice (19.6%), Milk (18.6%) (milk)" at bounding box center [1030, 414] width 322 height 35
drag, startPoint x: 462, startPoint y: 206, endPoint x: 418, endPoint y: 206, distance: 43.3
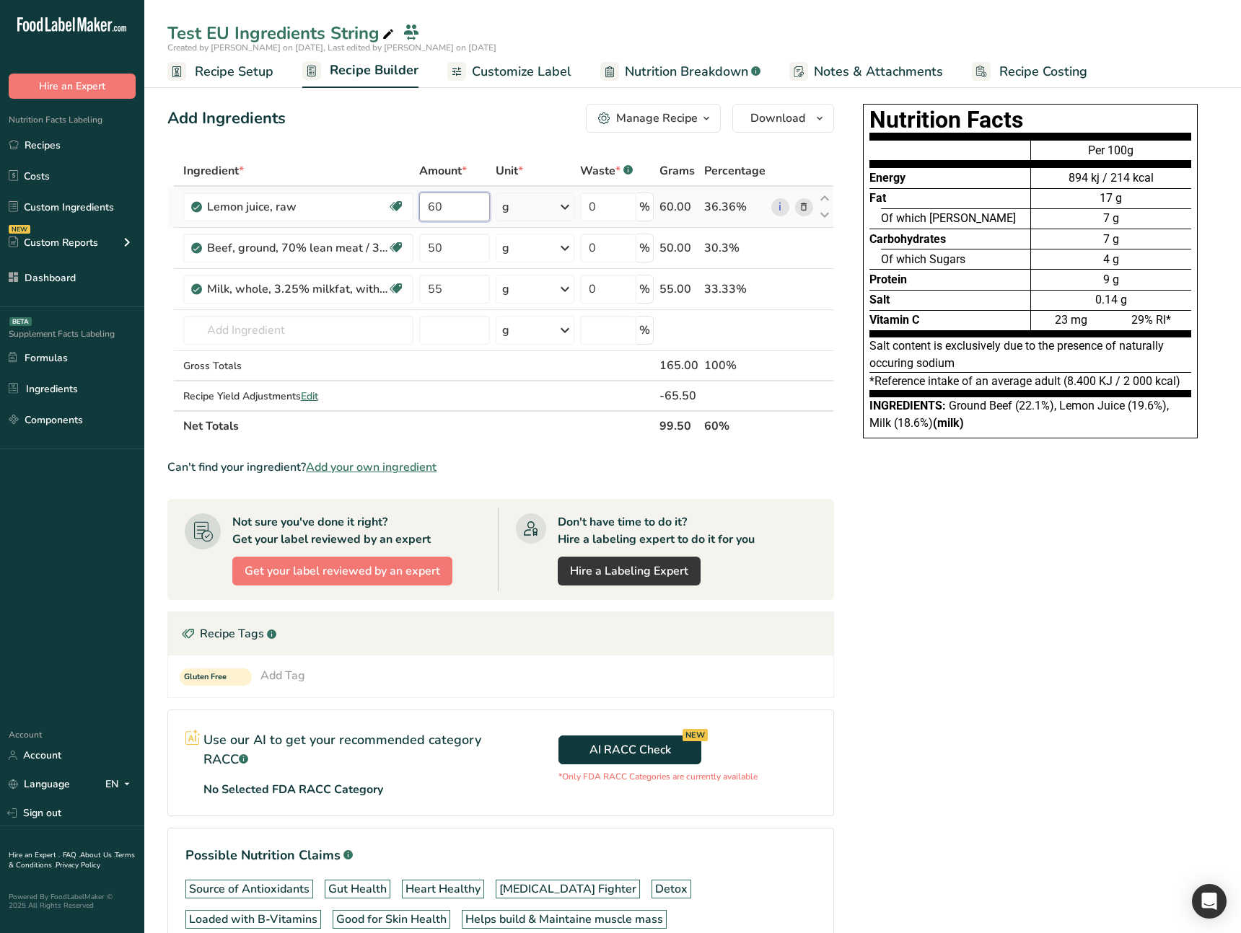
click at [419, 206] on input "60" at bounding box center [454, 207] width 71 height 29
type input "56"
click at [501, 379] on div "Ingredient * Amount * Unit * Waste * .a-a{fill:#347362;}.b-a{fill:#fff;} Grams …" at bounding box center [500, 299] width 666 height 286
drag, startPoint x: 897, startPoint y: 792, endPoint x: 5, endPoint y: 836, distance: 893.3
click at [891, 793] on div "Nutrition Facts Energy Fat Of which Saturates Carbohydrates Of which Sugars Pro…" at bounding box center [1029, 578] width 375 height 961
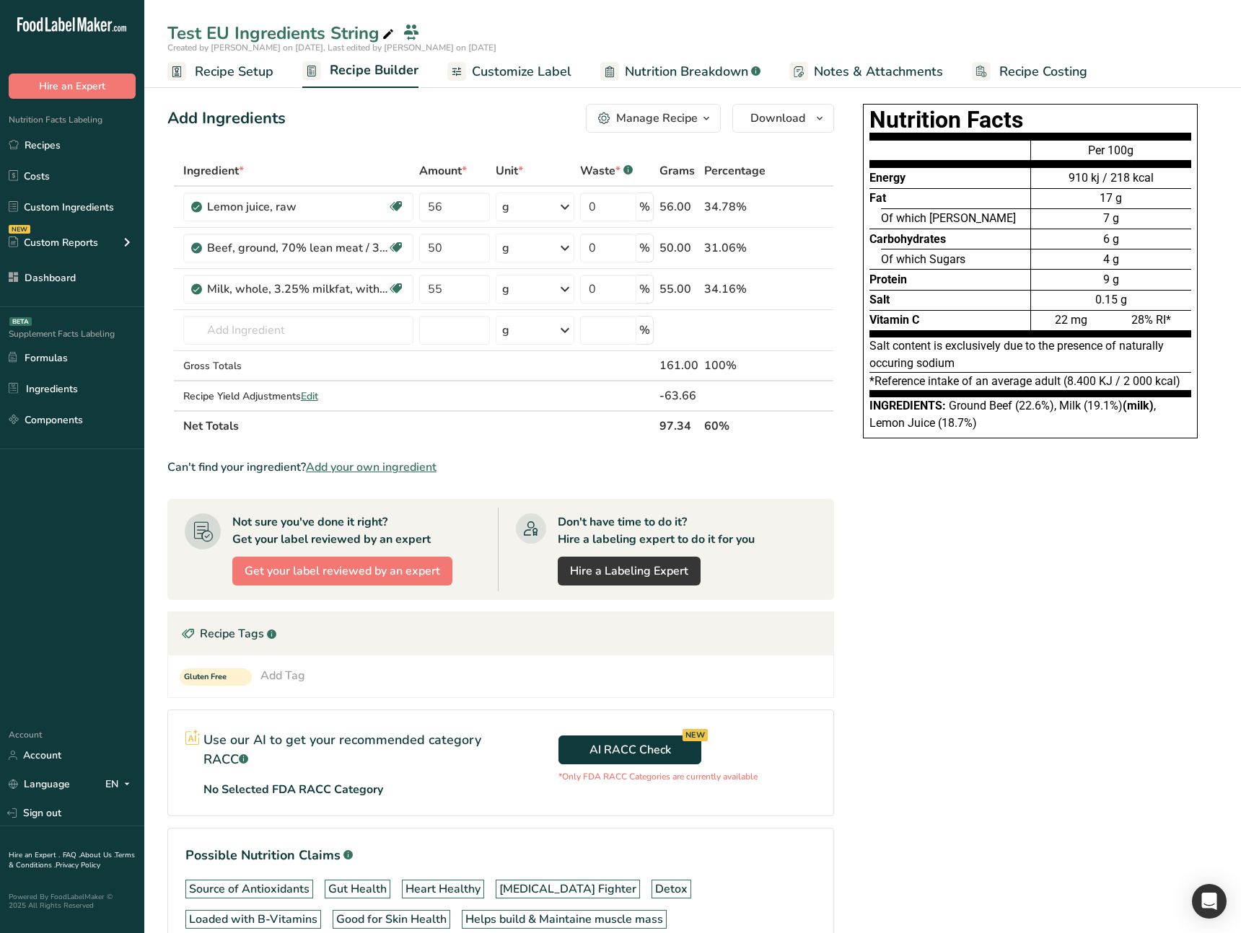
drag, startPoint x: 1003, startPoint y: 436, endPoint x: 923, endPoint y: 409, distance: 83.7
click at [931, 410] on div "Nutrition Facts Energy Fat Of which Saturates Carbohydrates Of which Sugars Pro…" at bounding box center [1030, 271] width 335 height 335
click at [317, 397] on span "Edit" at bounding box center [309, 396] width 17 height 14
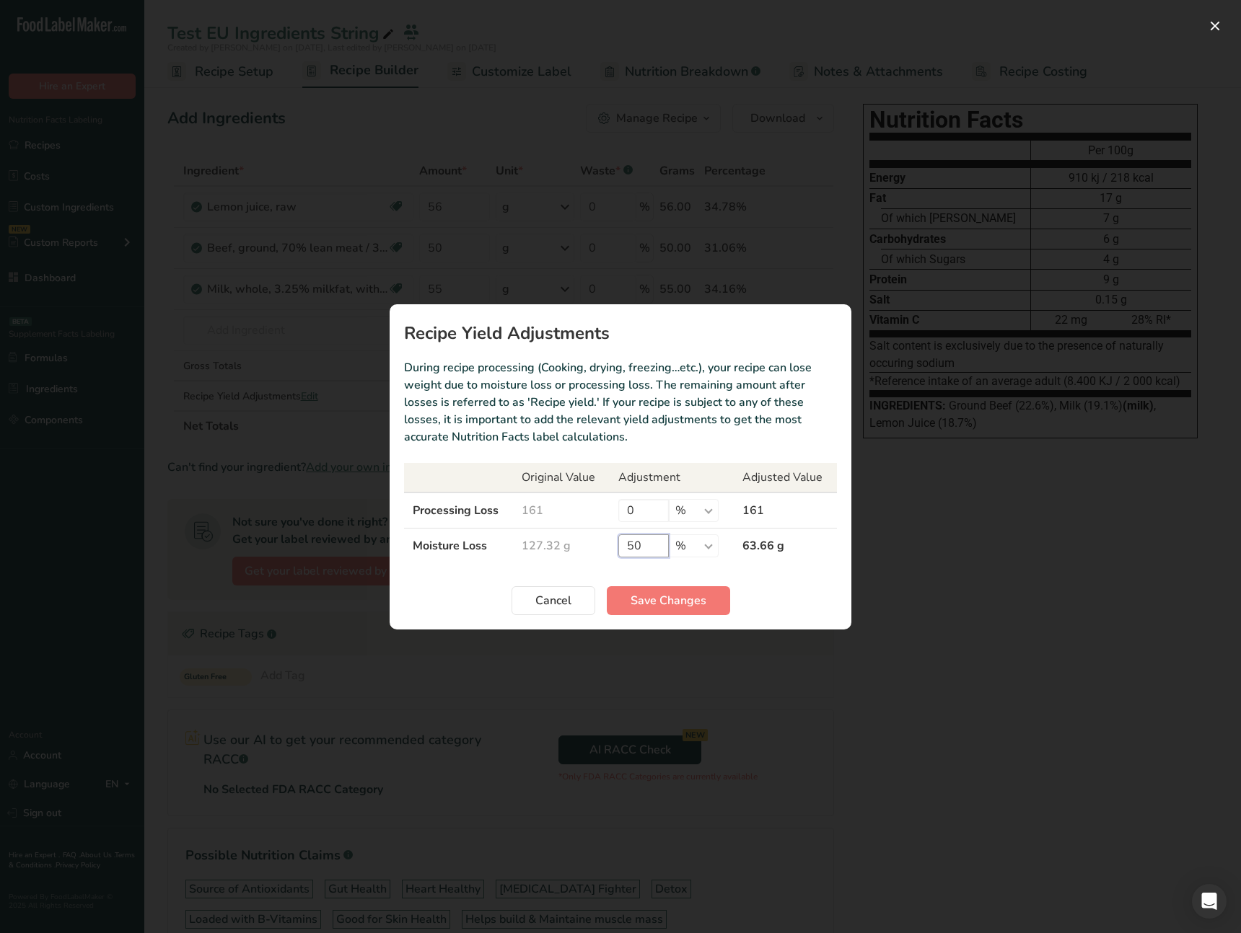
drag, startPoint x: 627, startPoint y: 550, endPoint x: 590, endPoint y: 555, distance: 37.8
click at [586, 551] on tr "Moisture Loss 127.32 g 50 % g ppm ug kg mg mcg lb oz 63.66 g" at bounding box center [620, 545] width 433 height 35
click at [660, 599] on span "Save Changes" at bounding box center [668, 600] width 76 height 17
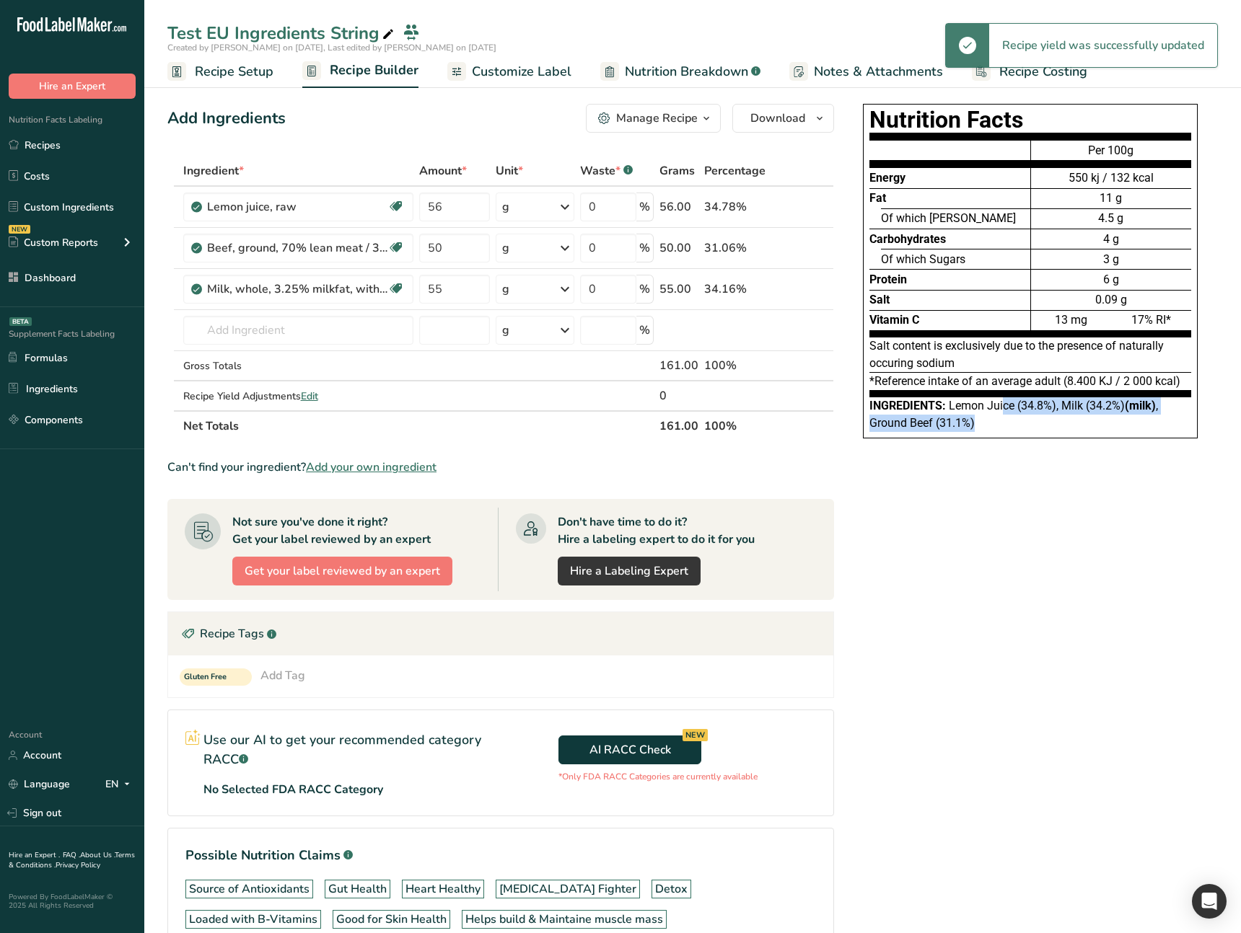
drag, startPoint x: 1012, startPoint y: 418, endPoint x: 1045, endPoint y: 444, distance: 41.7
click at [1045, 444] on div "Nutrition Facts Energy Fat Of which Saturates Carbohydrates Of which Sugars Pro…" at bounding box center [1029, 278] width 375 height 361
drag, startPoint x: 733, startPoint y: 247, endPoint x: 1053, endPoint y: 415, distance: 361.6
click at [993, 400] on div "Add Ingredients Manage Recipe Delete Recipe Duplicate Recipe Scale Recipe Save …" at bounding box center [692, 578] width 1050 height 961
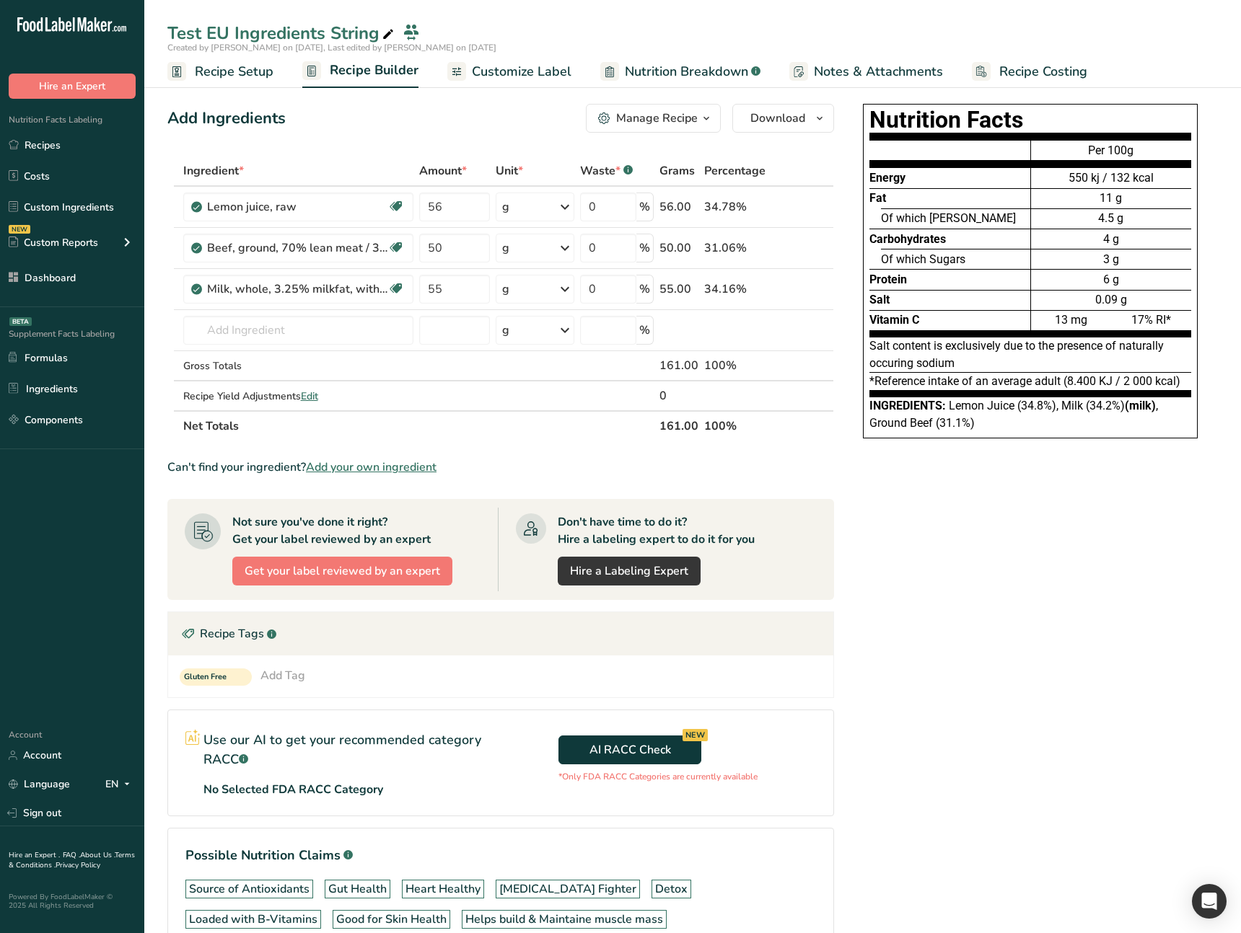
drag, startPoint x: 1074, startPoint y: 428, endPoint x: 1003, endPoint y: 418, distance: 71.4
click at [1005, 418] on div "Ingredients: Lemon Juice (34.8%), Milk (34.2%) (milk) , Ground Beef (31.1%)" at bounding box center [1030, 414] width 322 height 35
click at [316, 399] on span "Edit" at bounding box center [309, 396] width 17 height 14
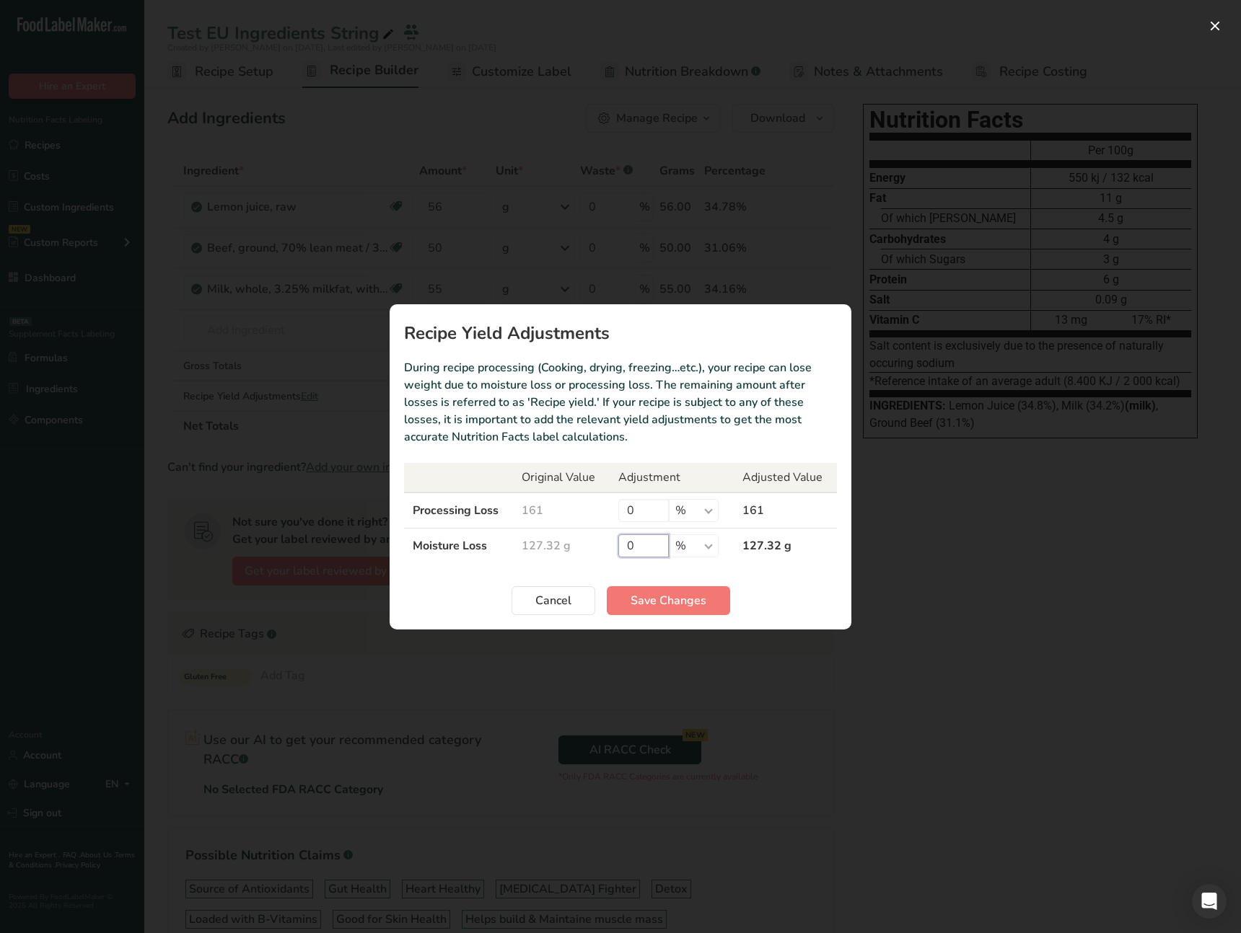
drag, startPoint x: 642, startPoint y: 543, endPoint x: 560, endPoint y: 541, distance: 82.2
click at [560, 541] on tr "Moisture Loss 127.32 g 0 % g ppm ug kg mg mcg lb oz 127.32 g" at bounding box center [620, 545] width 433 height 35
drag, startPoint x: 654, startPoint y: 516, endPoint x: 594, endPoint y: 511, distance: 60.1
click at [594, 511] on tr "Processing Loss 161 0 % g ppm ug kg mg mcg lb oz 161" at bounding box center [620, 511] width 433 height 36
type input "10"
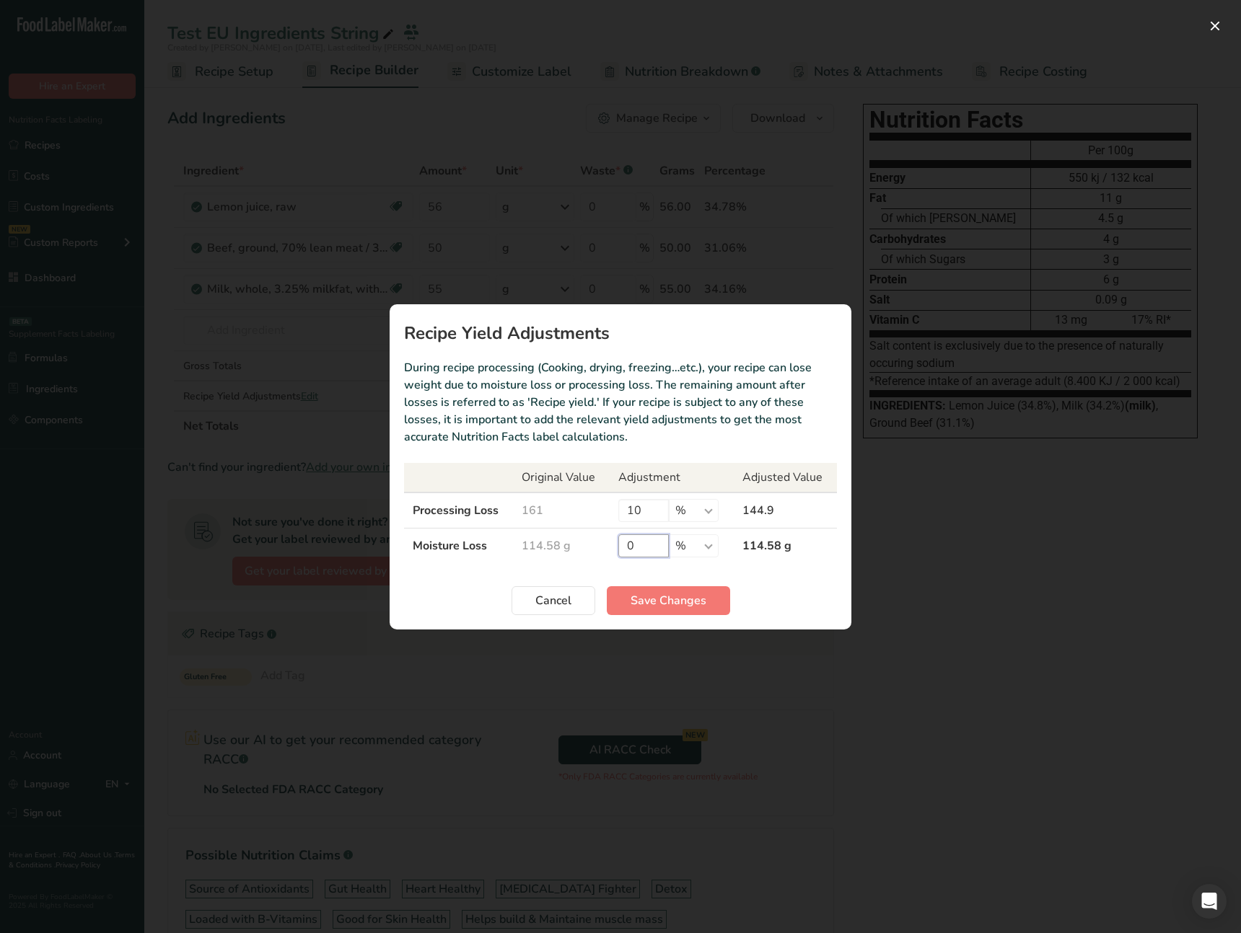
drag, startPoint x: 642, startPoint y: 545, endPoint x: 603, endPoint y: 544, distance: 39.0
click at [603, 544] on tr "Moisture Loss 114.58 g 0 % g ppm ug kg mg mcg lb oz 114.58 g" at bounding box center [620, 545] width 433 height 35
type input "50"
click at [658, 595] on span "Save Changes" at bounding box center [668, 600] width 76 height 17
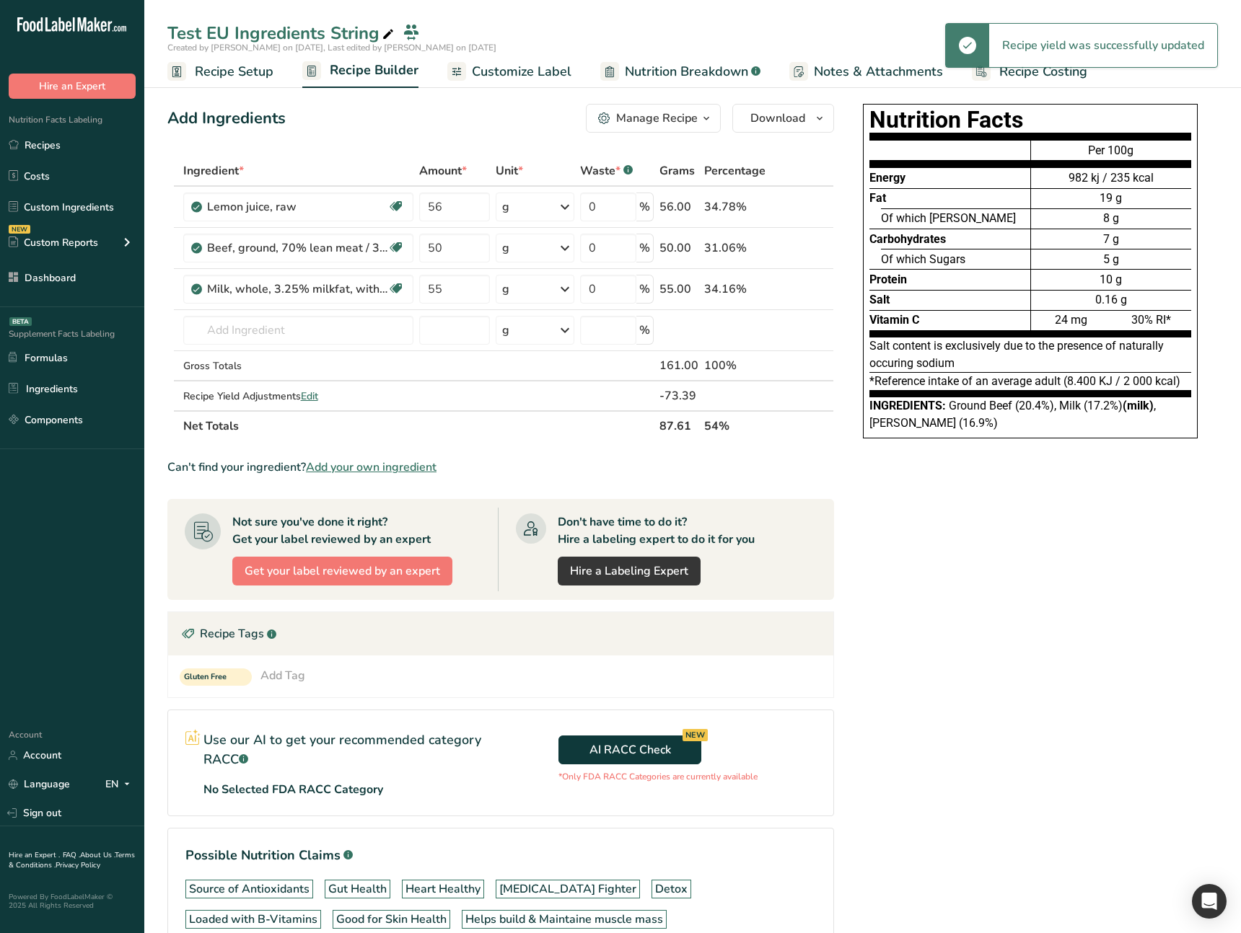
drag, startPoint x: 945, startPoint y: 407, endPoint x: 1003, endPoint y: 432, distance: 63.4
click at [997, 443] on div "Nutrition Facts Energy Fat Of which Saturates Carbohydrates Of which Sugars Pro…" at bounding box center [1029, 278] width 375 height 361
drag, startPoint x: 997, startPoint y: 424, endPoint x: 947, endPoint y: 420, distance: 50.0
click at [948, 406] on div "Ingredients: Ground Beef (20.4%), Milk (17.2%) (milk) , Lemon Juice (16.9%)" at bounding box center [1030, 414] width 322 height 35
click at [972, 470] on div "Nutrition Facts Energy Fat Of which Saturates Carbohydrates Of which Sugars Pro…" at bounding box center [1029, 578] width 375 height 961
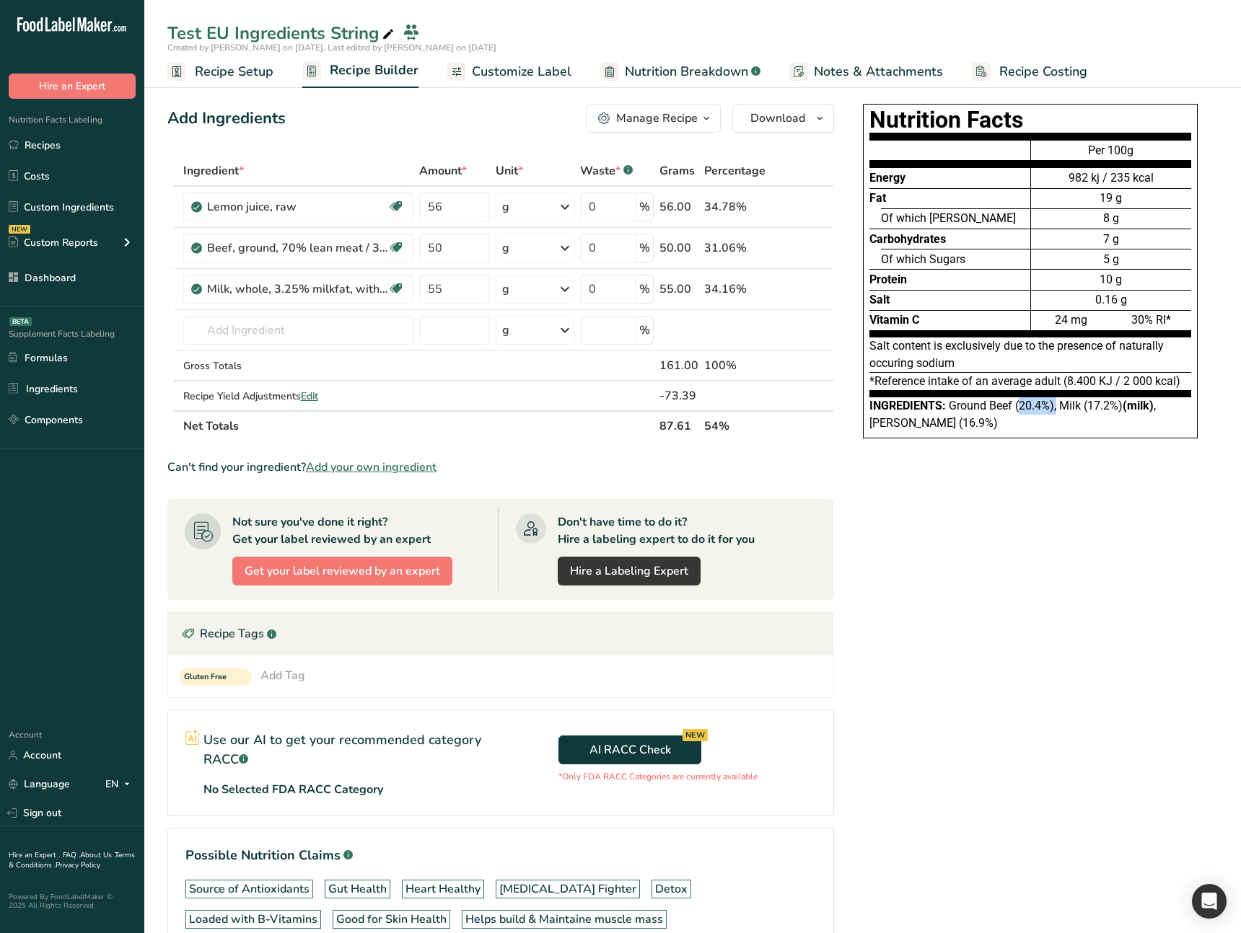
drag, startPoint x: 1022, startPoint y: 406, endPoint x: 1062, endPoint y: 407, distance: 40.4
click at [1057, 406] on span "Ground Beef (20.4%), Milk (17.2%) (milk) , Lemon Juice (16.9%)" at bounding box center [1012, 414] width 286 height 31
drag, startPoint x: 1086, startPoint y: 409, endPoint x: 1073, endPoint y: 456, distance: 48.6
click at [1112, 408] on span "Ground Beef (20.4%), Milk (17.2%) (milk) , Lemon Juice (16.9%)" at bounding box center [1012, 414] width 286 height 31
click at [917, 642] on div "Nutrition Facts Energy Fat Of which Saturates Carbohydrates Of which Sugars Pro…" at bounding box center [1029, 578] width 375 height 961
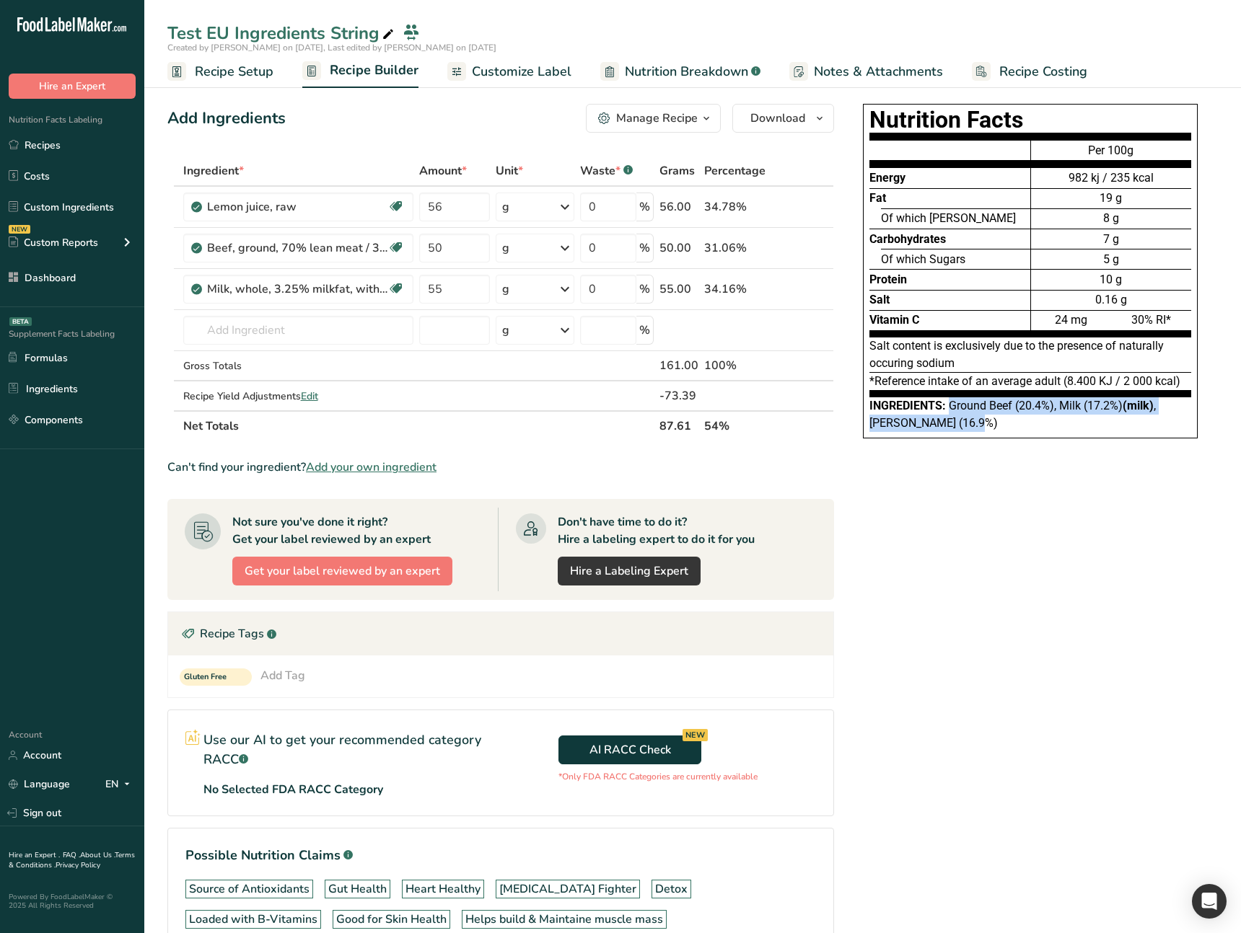
drag, startPoint x: 981, startPoint y: 431, endPoint x: 948, endPoint y: 406, distance: 41.7
click at [948, 406] on div "Ingredients: Ground Beef (20.4%), Milk (17.2%) (milk) , Lemon Juice (16.9%)" at bounding box center [1030, 414] width 322 height 35
drag, startPoint x: 892, startPoint y: 774, endPoint x: 542, endPoint y: 798, distance: 350.7
click at [889, 773] on div "Nutrition Facts Energy Fat Of which Saturates Carbohydrates Of which Sugars Pro…" at bounding box center [1029, 578] width 375 height 961
click at [655, 69] on span "Nutrition Breakdown" at bounding box center [686, 71] width 123 height 19
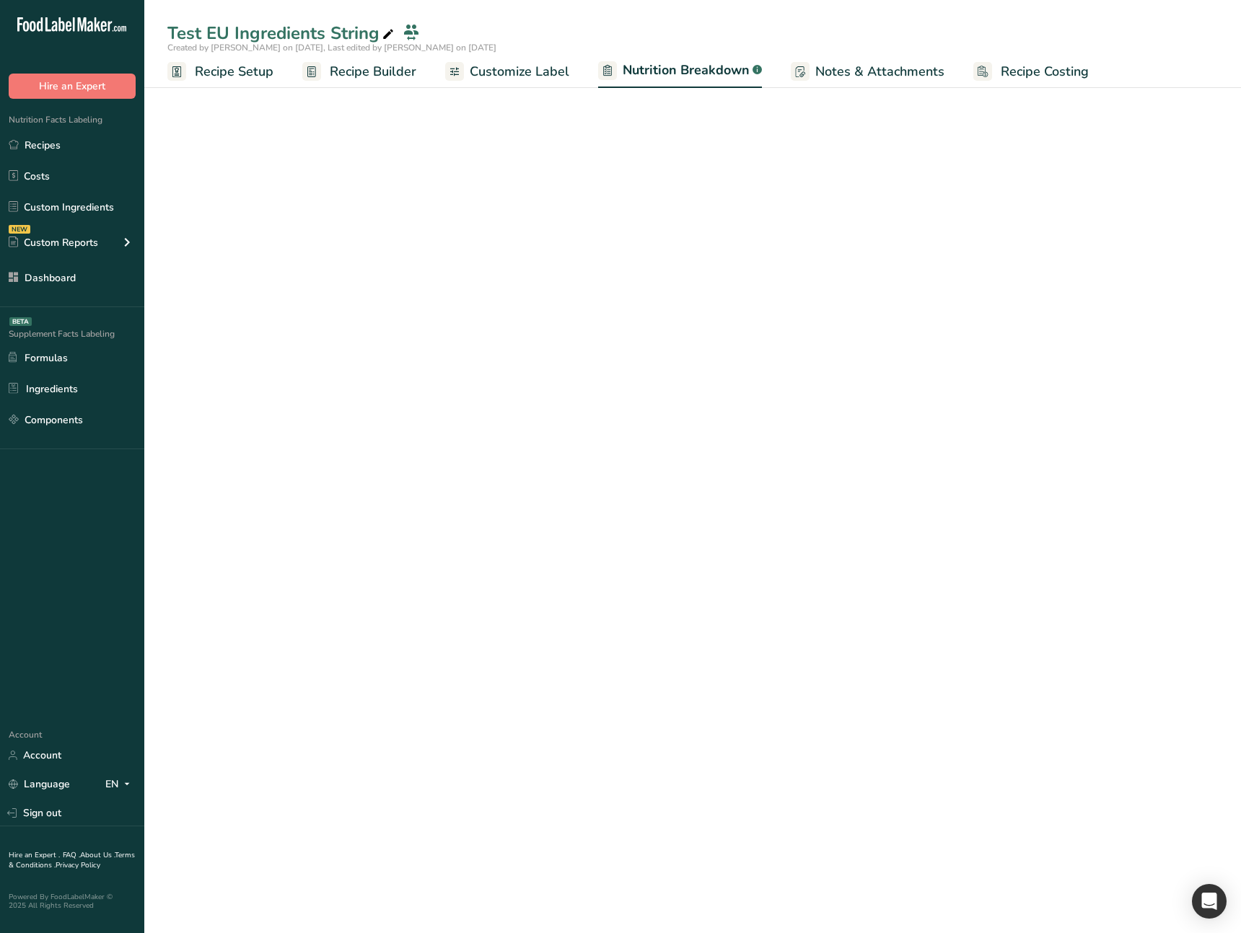
select select "Calories"
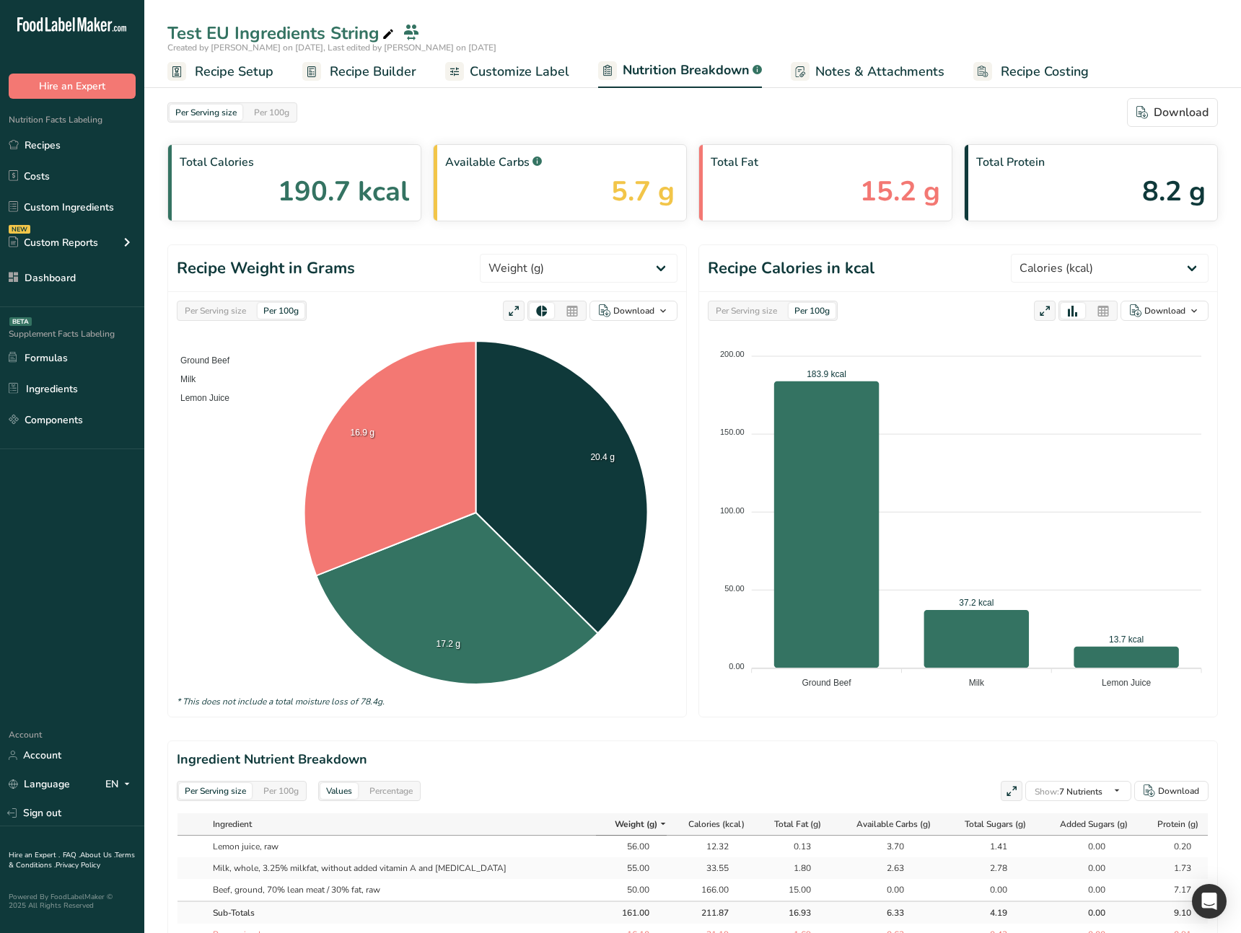
scroll to position [1, 0]
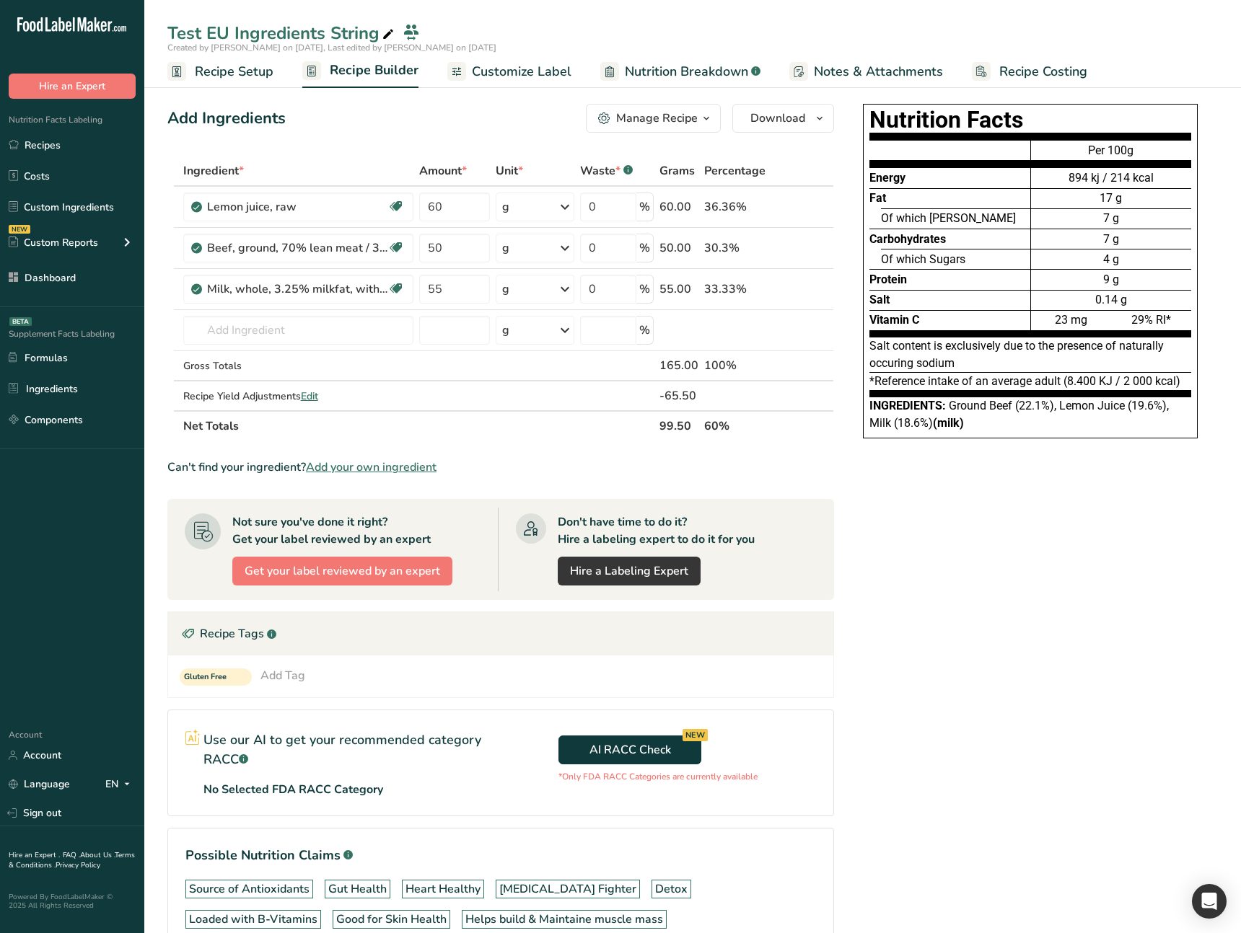
click at [997, 728] on div "Nutrition Facts Energy Fat Of which Saturates Carbohydrates Of which Sugars Pro…" at bounding box center [1029, 578] width 375 height 961
